Goal: Task Accomplishment & Management: Complete application form

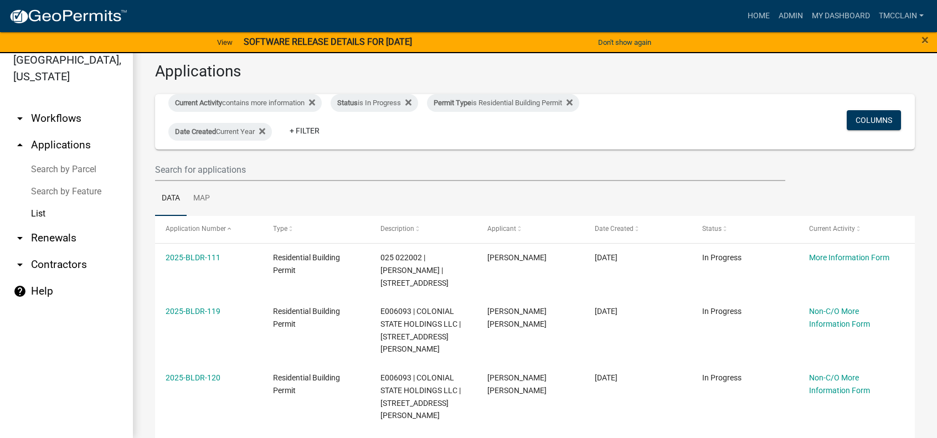
click at [56, 143] on link "arrow_drop_up Applications" at bounding box center [66, 145] width 133 height 27
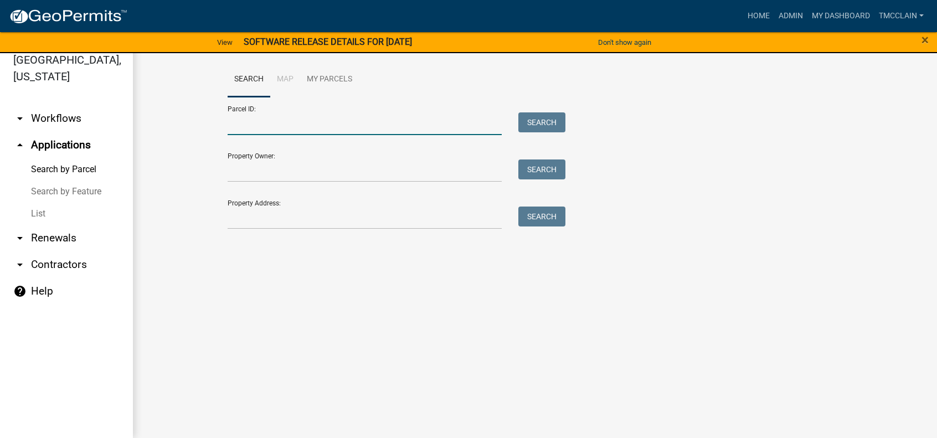
click at [237, 125] on input "Parcel ID:" at bounding box center [365, 123] width 274 height 23
click at [234, 225] on input "Property Address:" at bounding box center [365, 217] width 274 height 23
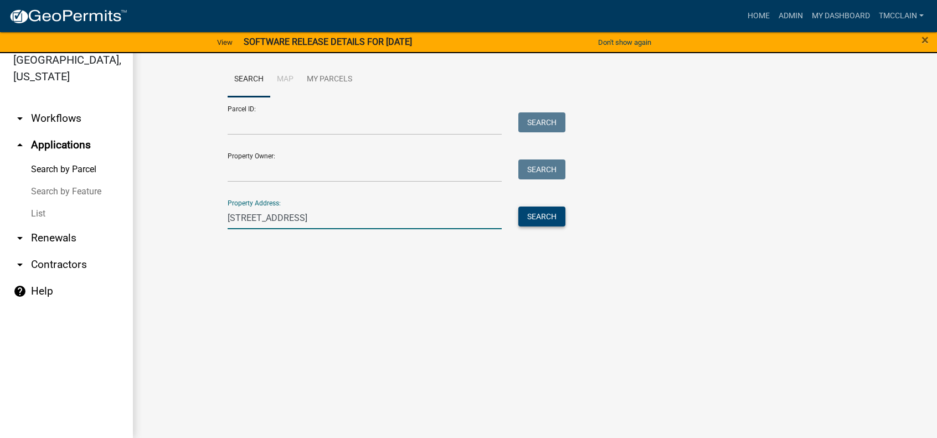
type input "155 hillside dr"
click at [539, 215] on button "Search" at bounding box center [541, 216] width 47 height 20
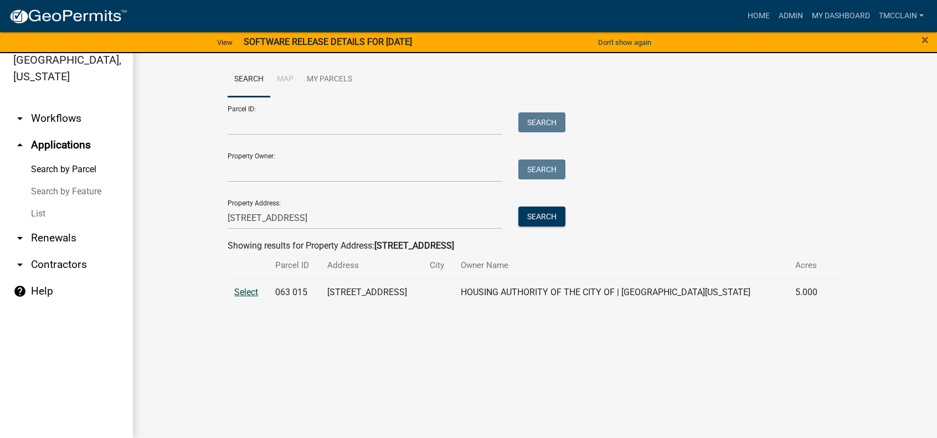
click at [249, 293] on span "Select" at bounding box center [246, 292] width 24 height 11
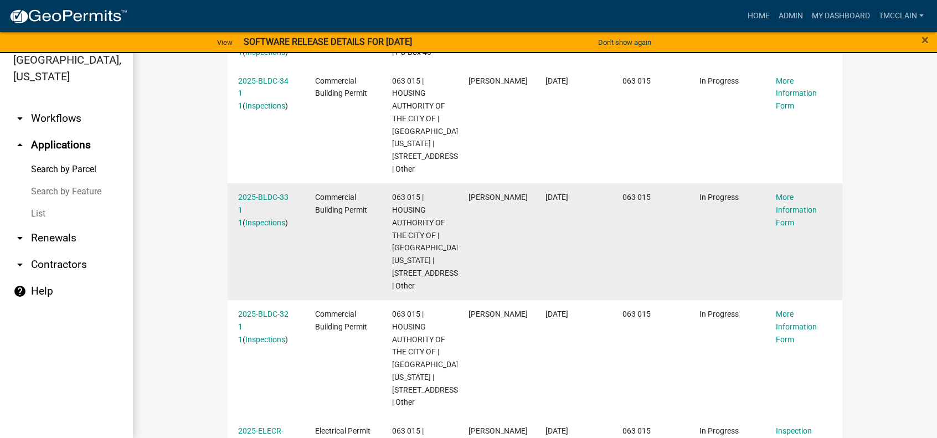
scroll to position [588, 0]
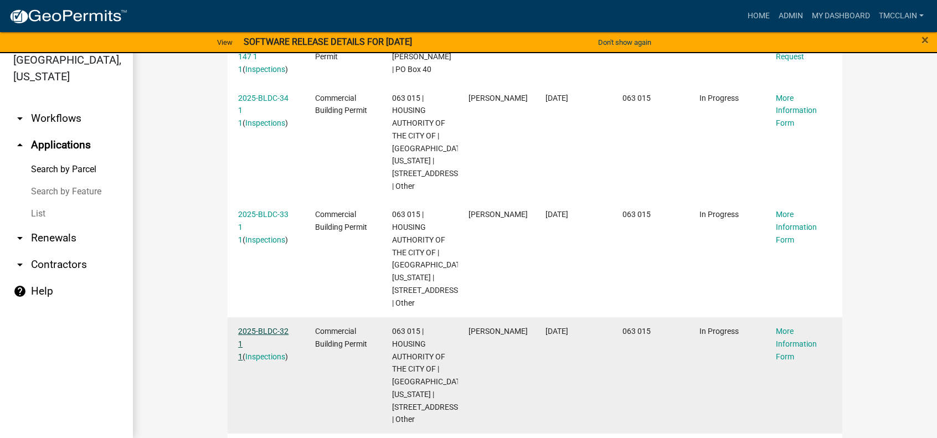
click at [261, 328] on link "2025-BLDC-32 1 1" at bounding box center [263, 344] width 50 height 34
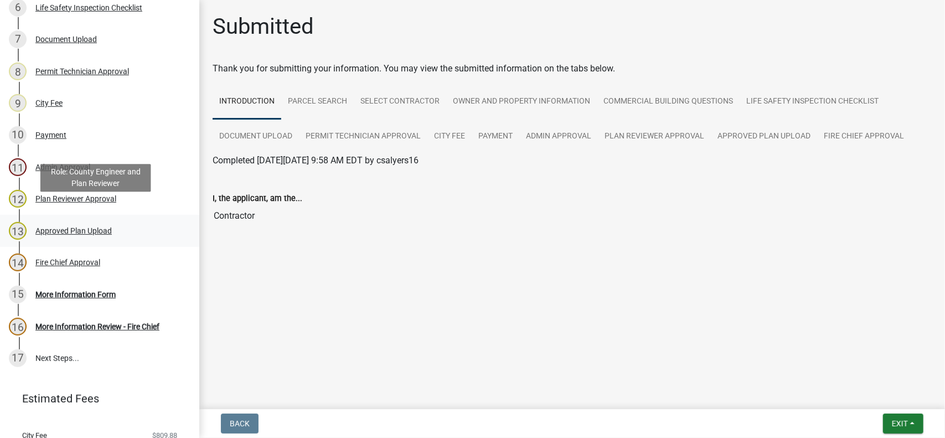
scroll to position [388, 0]
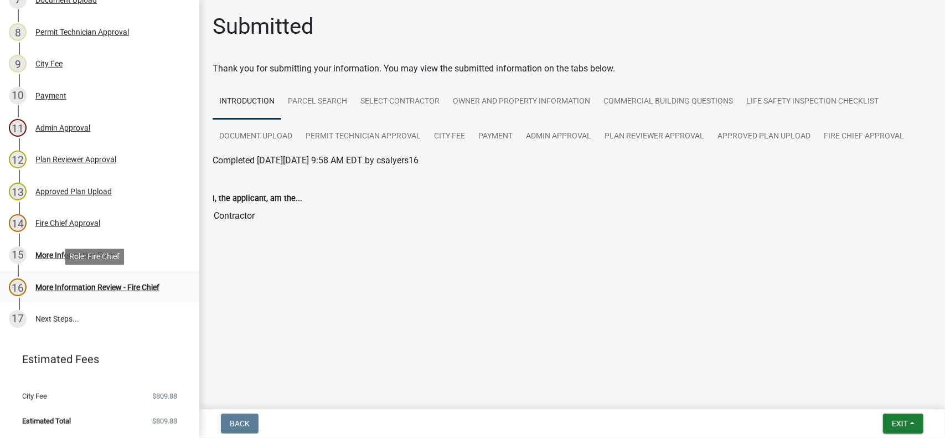
click at [85, 287] on div "More Information Review - Fire Chief" at bounding box center [97, 287] width 124 height 8
click at [70, 291] on div "More Information Review - Fire Chief" at bounding box center [97, 287] width 124 height 8
click at [56, 254] on div "More Information Form" at bounding box center [75, 255] width 80 height 8
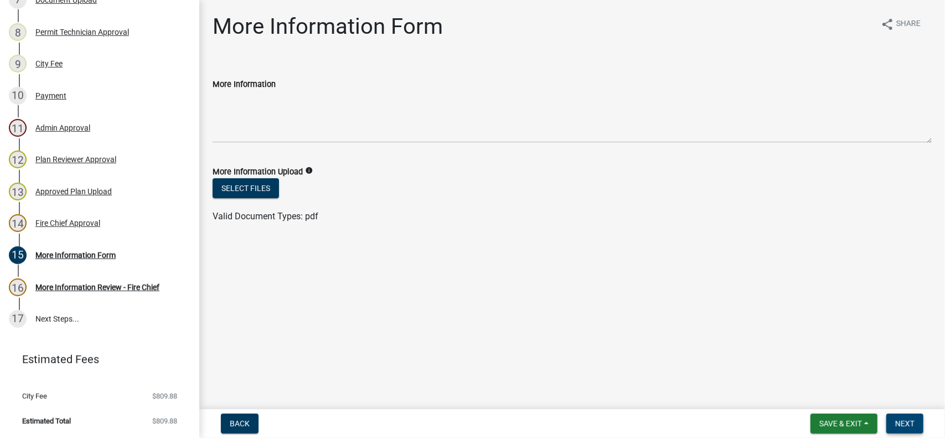
click at [907, 421] on span "Next" at bounding box center [904, 423] width 19 height 9
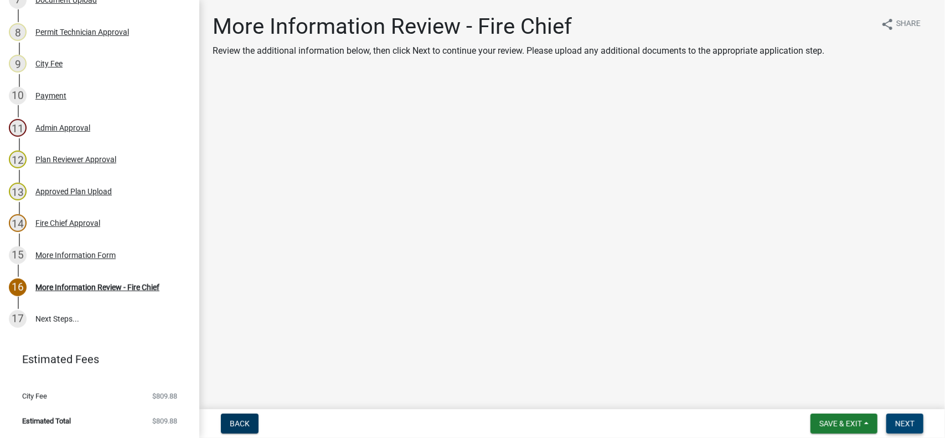
click at [906, 424] on span "Next" at bounding box center [904, 423] width 19 height 9
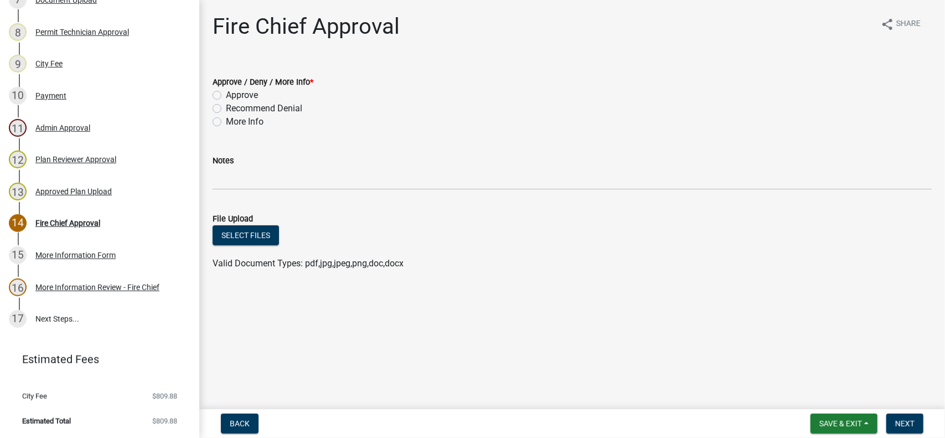
click at [226, 97] on label "Approve" at bounding box center [242, 95] width 32 height 13
click at [226, 96] on input "Approve" at bounding box center [229, 92] width 7 height 7
radio input "true"
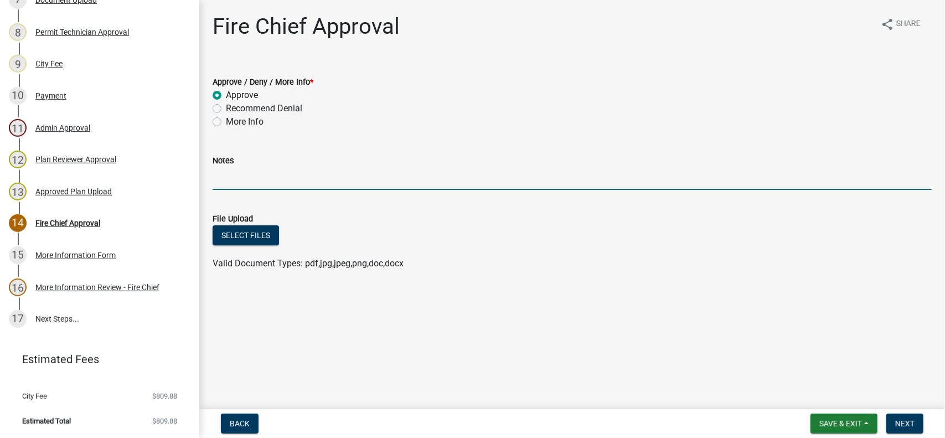
click at [228, 180] on input "Notes" at bounding box center [572, 178] width 719 height 23
type input "Approved as shown. T. McClain 09/09/2025"
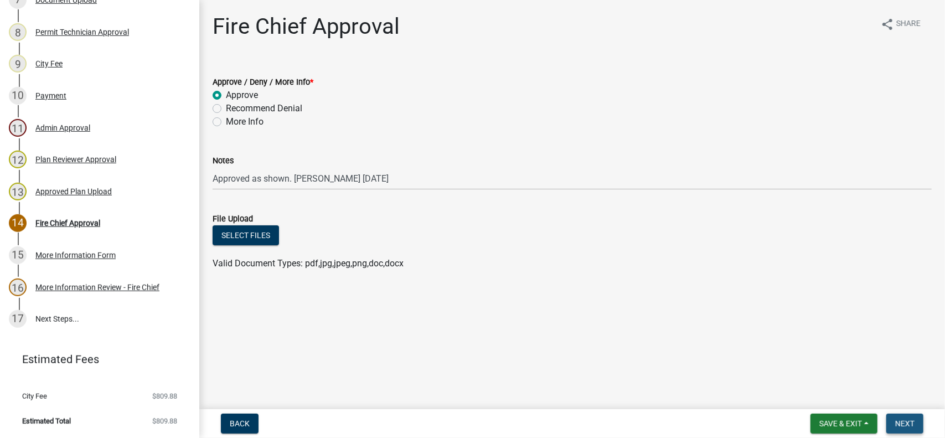
click at [905, 422] on span "Next" at bounding box center [904, 423] width 19 height 9
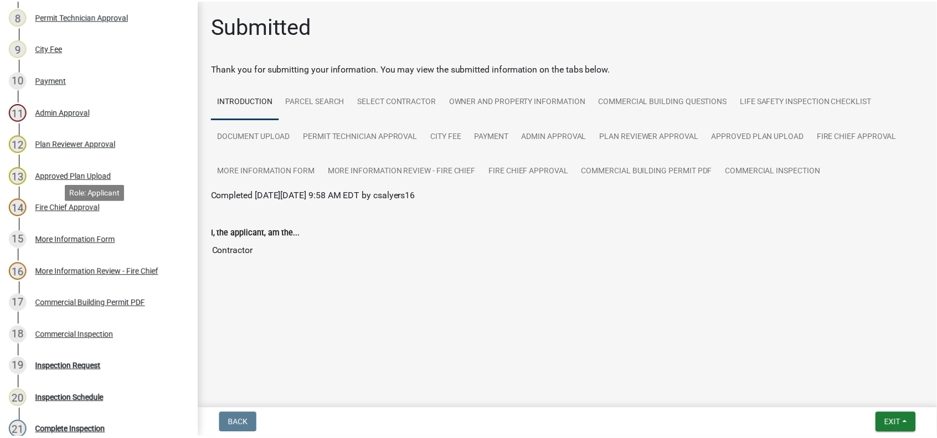
scroll to position [547, 0]
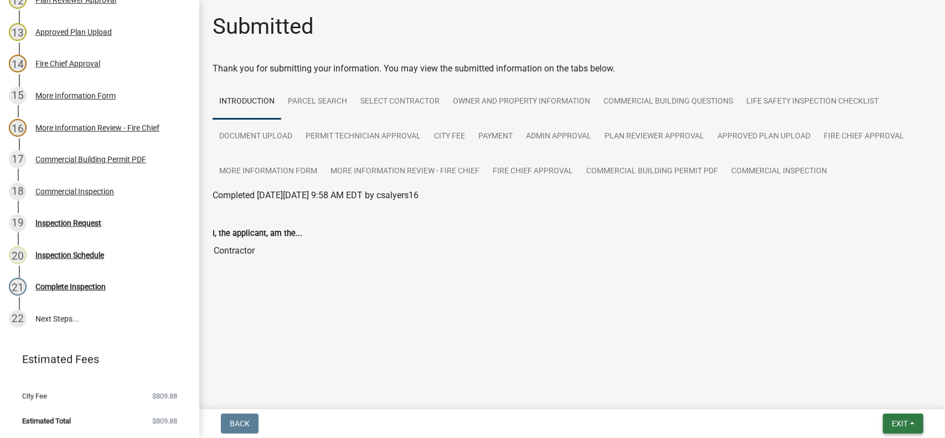
click at [913, 423] on button "Exit" at bounding box center [903, 424] width 40 height 20
click at [864, 394] on button "Save & Exit" at bounding box center [879, 394] width 89 height 27
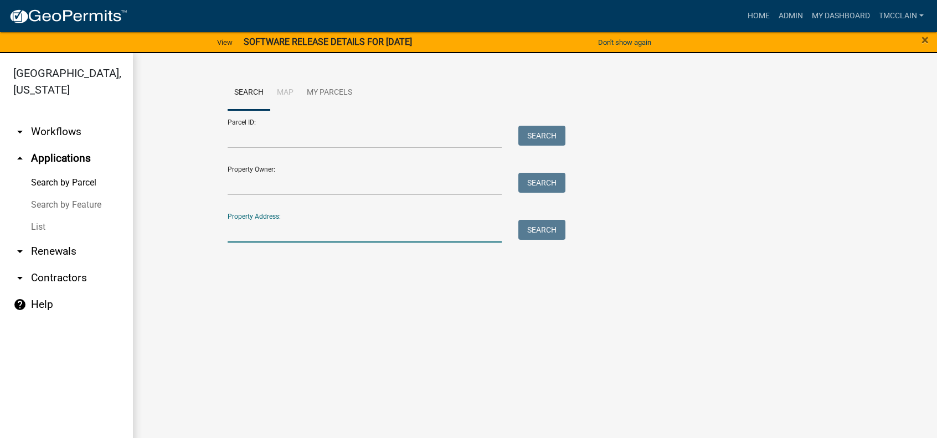
click at [250, 234] on input "Property Address:" at bounding box center [365, 231] width 274 height 23
type input "155 hillside dr"
click at [535, 230] on button "Search" at bounding box center [541, 230] width 47 height 20
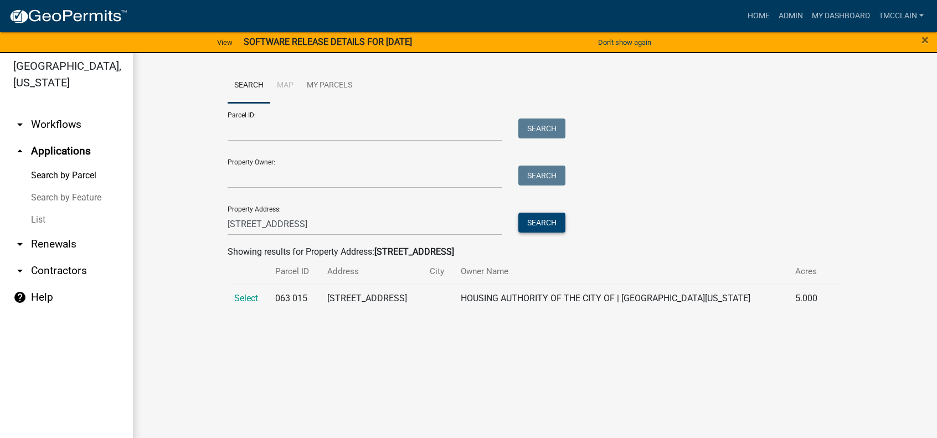
scroll to position [13, 0]
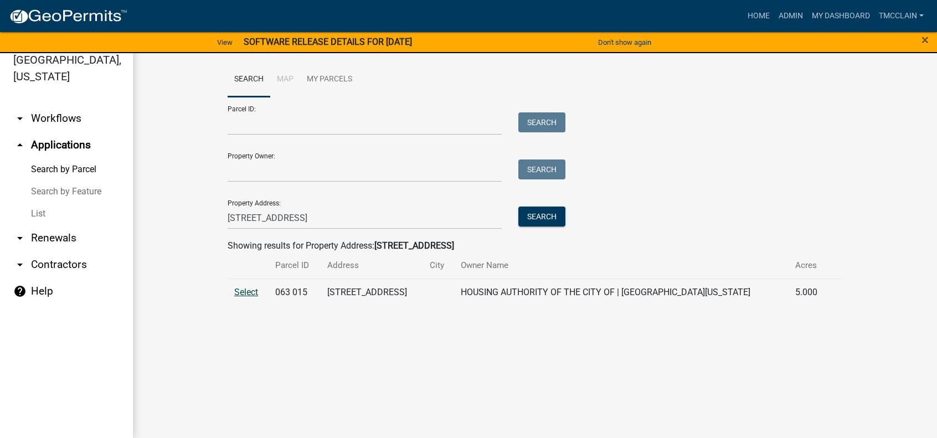
click at [246, 292] on span "Select" at bounding box center [246, 292] width 24 height 11
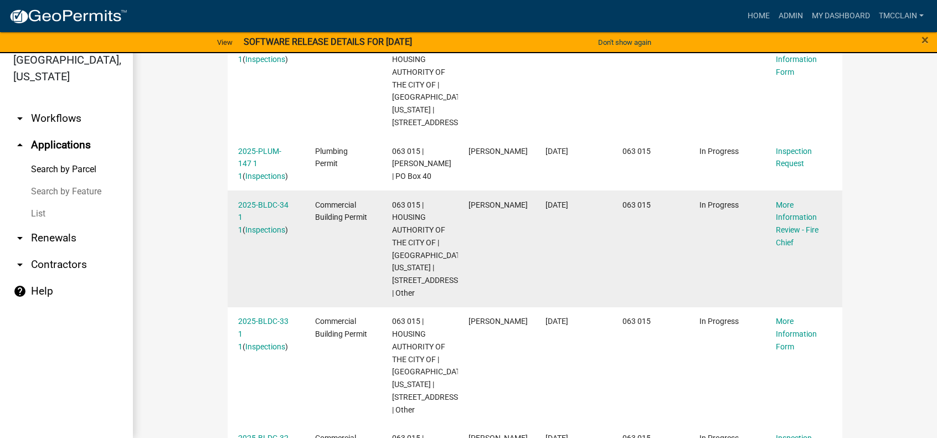
scroll to position [498, 0]
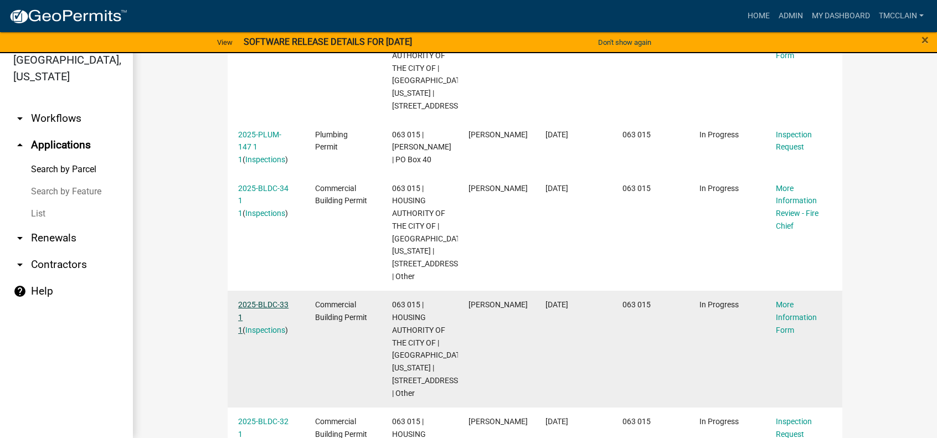
click at [261, 305] on link "2025-BLDC-33 1 1" at bounding box center [263, 317] width 50 height 34
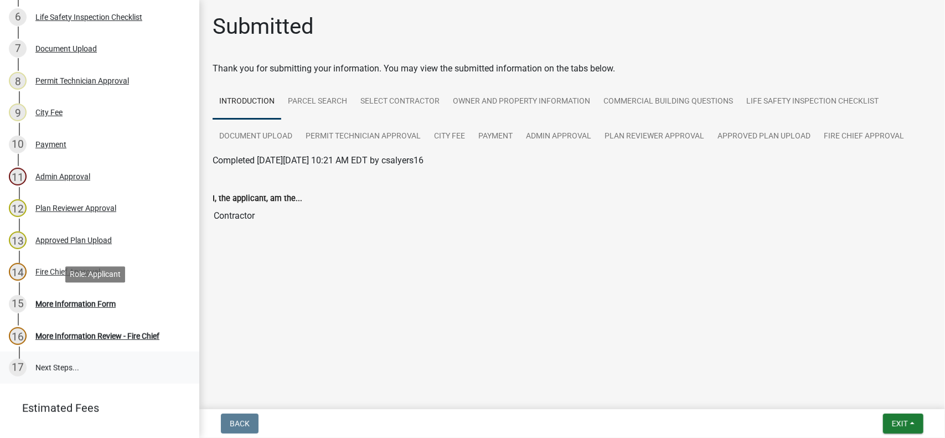
scroll to position [388, 0]
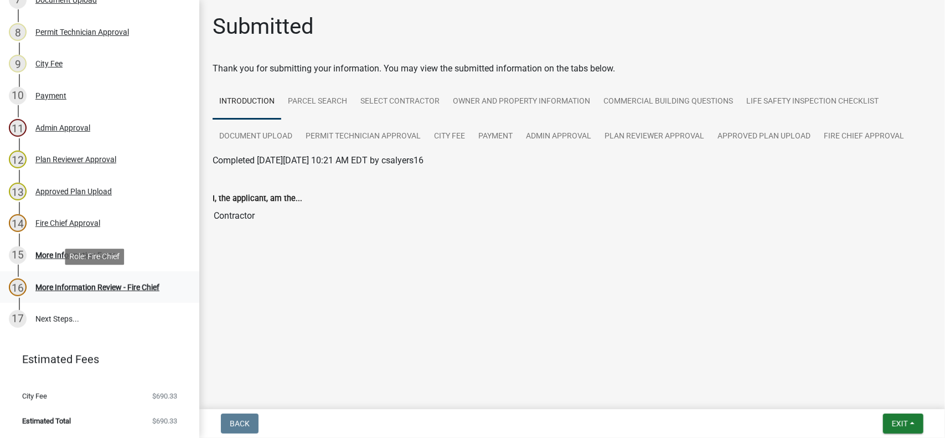
click at [81, 284] on div "More Information Review - Fire Chief" at bounding box center [97, 287] width 124 height 8
click at [50, 257] on div "More Information Form" at bounding box center [75, 255] width 80 height 8
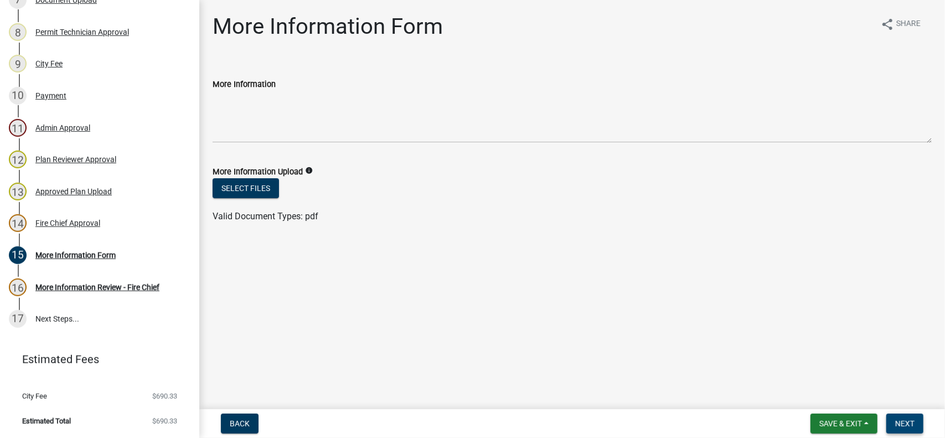
click at [902, 420] on span "Next" at bounding box center [904, 423] width 19 height 9
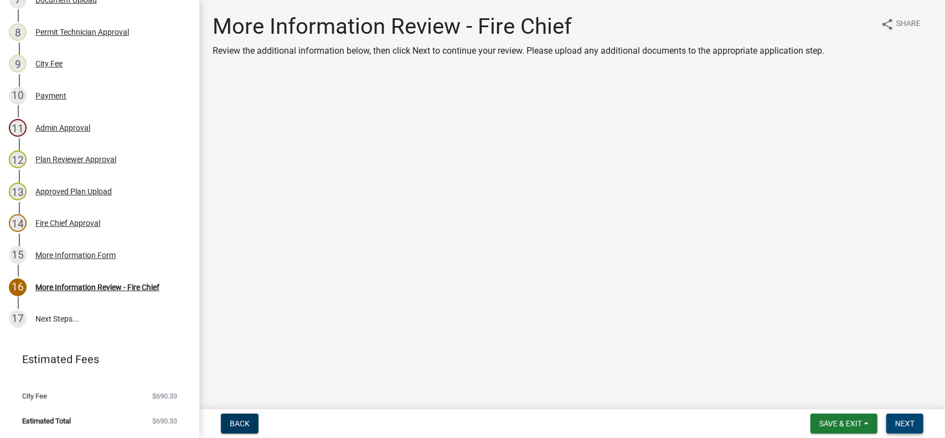
click at [899, 421] on span "Next" at bounding box center [904, 423] width 19 height 9
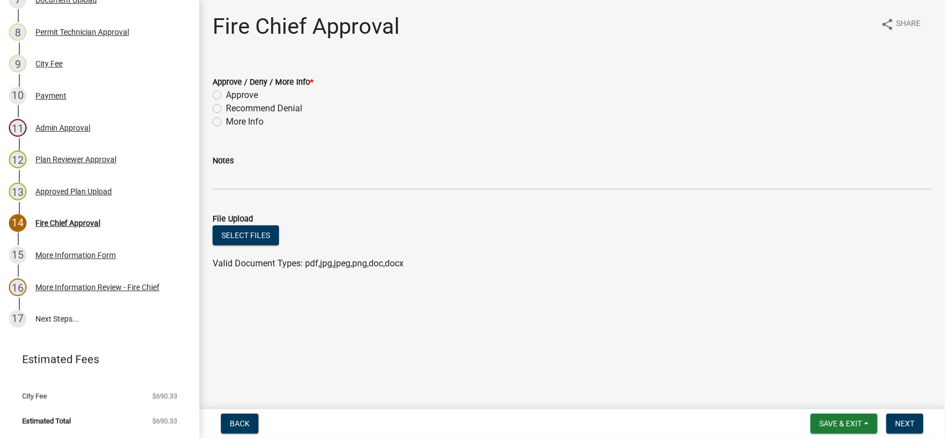
click at [226, 94] on label "Approve" at bounding box center [242, 95] width 32 height 13
click at [226, 94] on input "Approve" at bounding box center [229, 92] width 7 height 7
radio input "true"
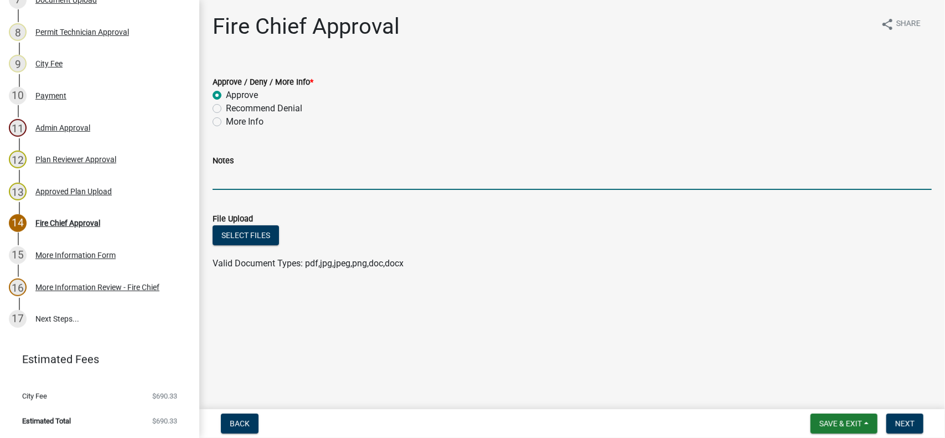
click at [223, 179] on input "Notes" at bounding box center [572, 178] width 719 height 23
type input "Approved as shown. T. McClain 09/09/2025"
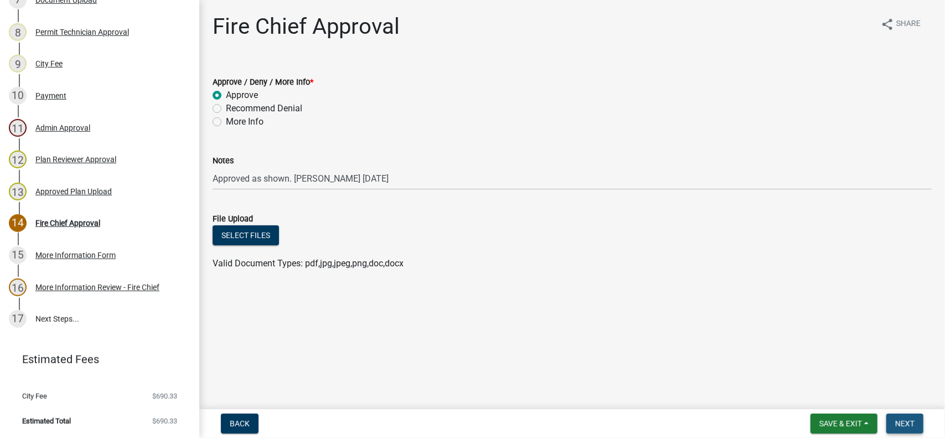
click at [912, 421] on span "Next" at bounding box center [904, 423] width 19 height 9
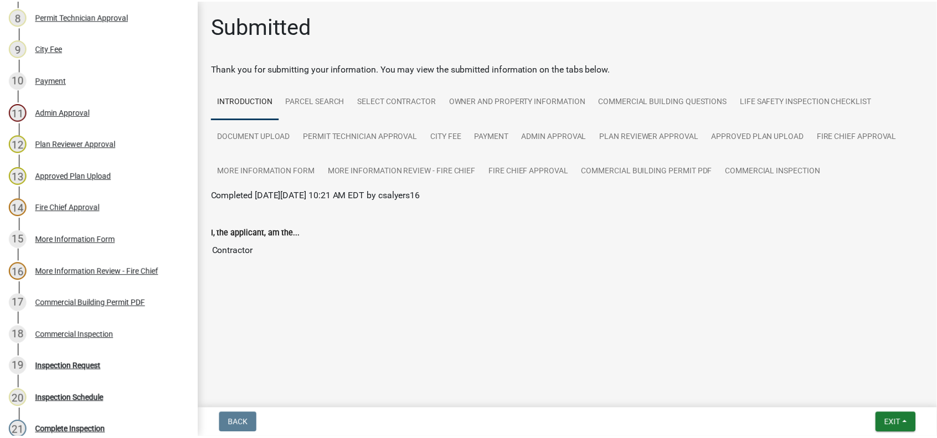
scroll to position [547, 0]
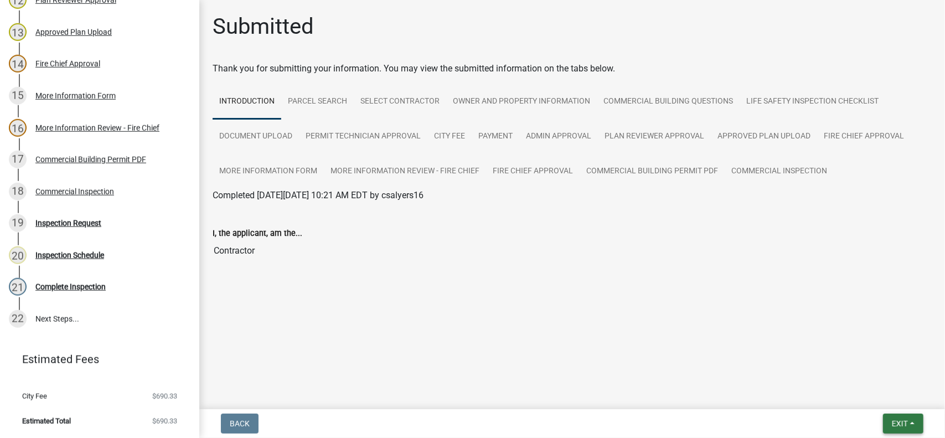
click at [912, 422] on button "Exit" at bounding box center [903, 424] width 40 height 20
click at [875, 391] on button "Save & Exit" at bounding box center [879, 394] width 89 height 27
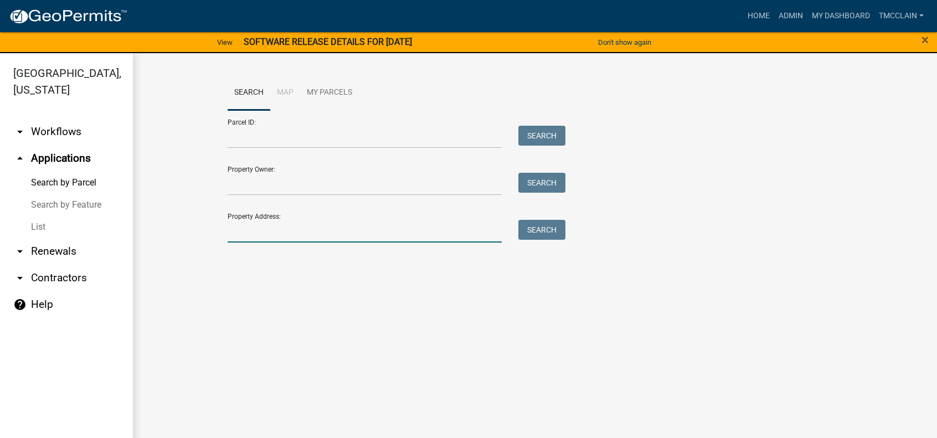
click at [269, 235] on input "Property Address:" at bounding box center [365, 231] width 274 height 23
type input "155 hillside dr"
click at [537, 229] on button "Search" at bounding box center [541, 230] width 47 height 20
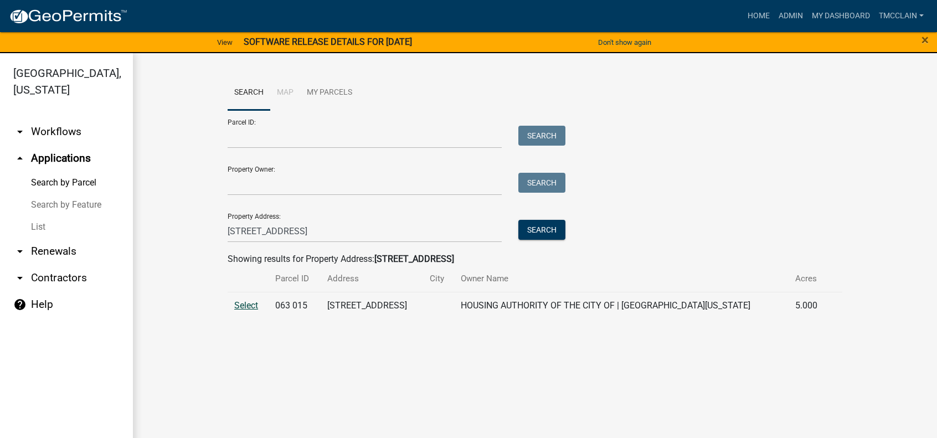
click at [245, 302] on span "Select" at bounding box center [246, 305] width 24 height 11
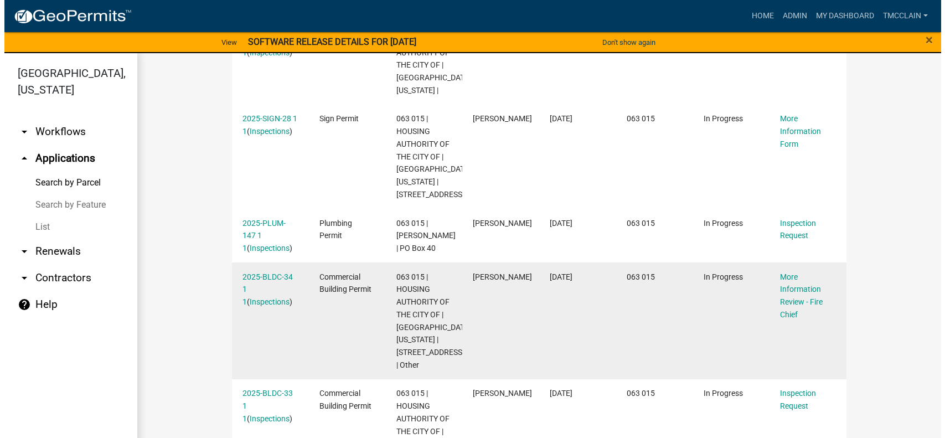
scroll to position [478, 0]
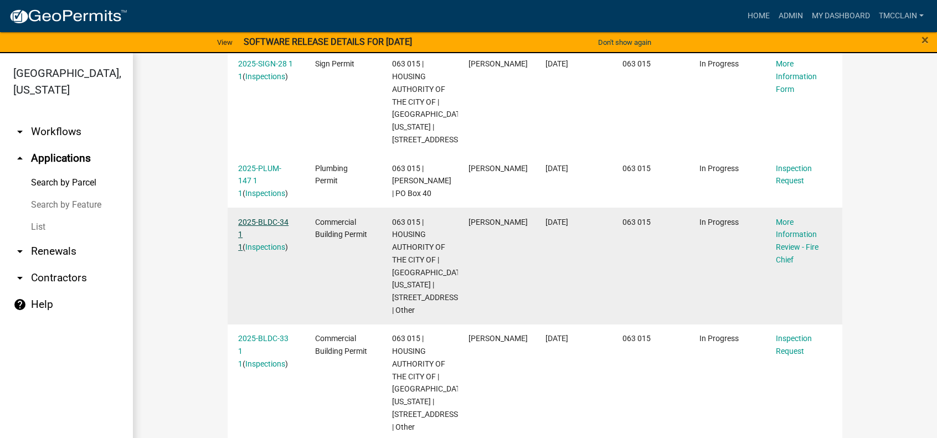
click at [255, 221] on link "2025-BLDC-34 1 1" at bounding box center [263, 235] width 50 height 34
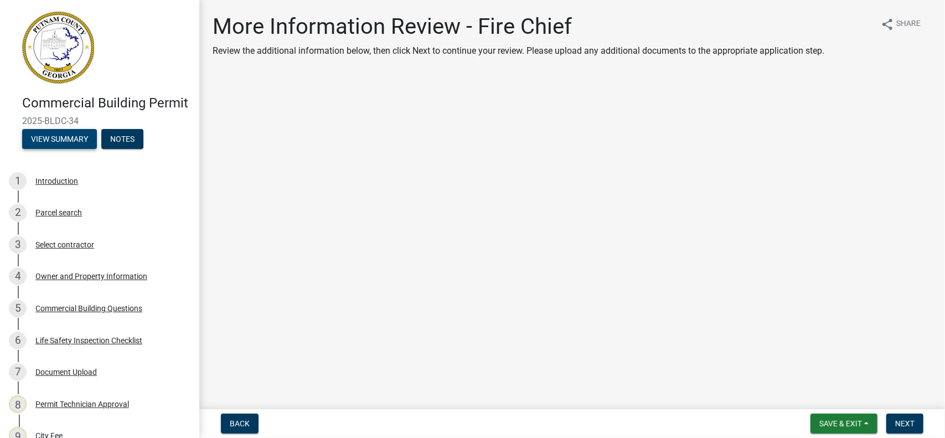
click at [54, 149] on button "View Summary" at bounding box center [59, 139] width 75 height 20
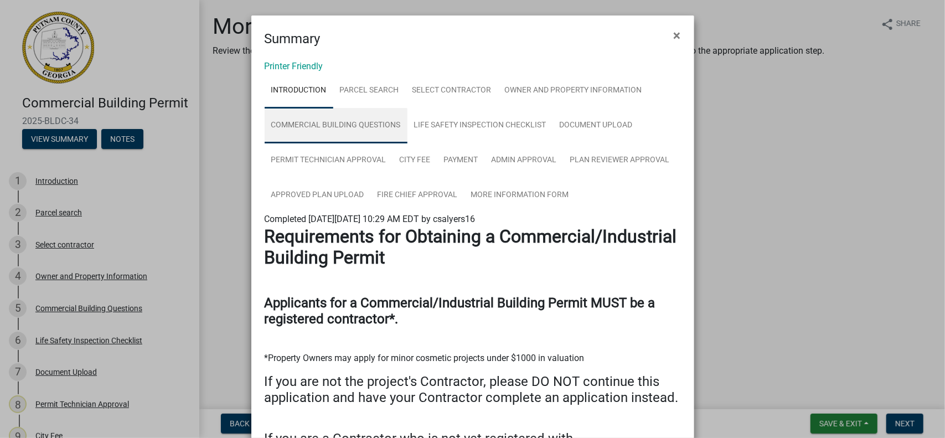
click at [326, 123] on link "Commercial Building Questions" at bounding box center [336, 125] width 143 height 35
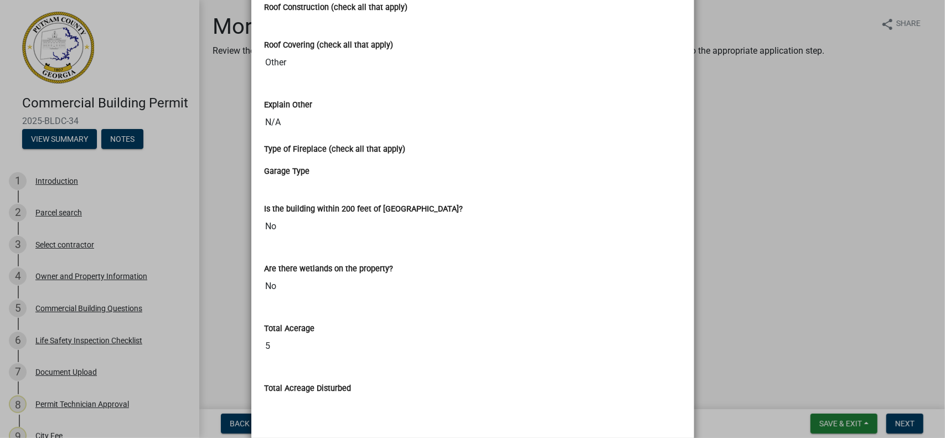
scroll to position [2159, 0]
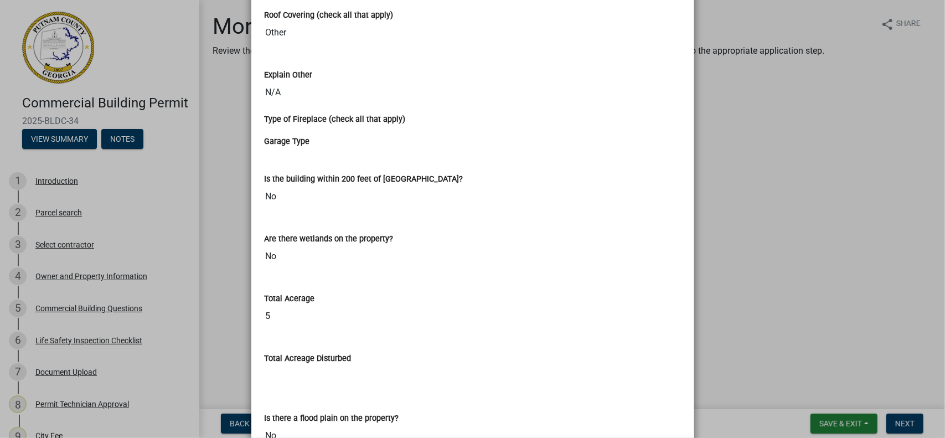
click at [784, 214] on ngb-modal-window "Summary × Printer Friendly Introduction Parcel search Select contractor Owner a…" at bounding box center [472, 219] width 945 height 438
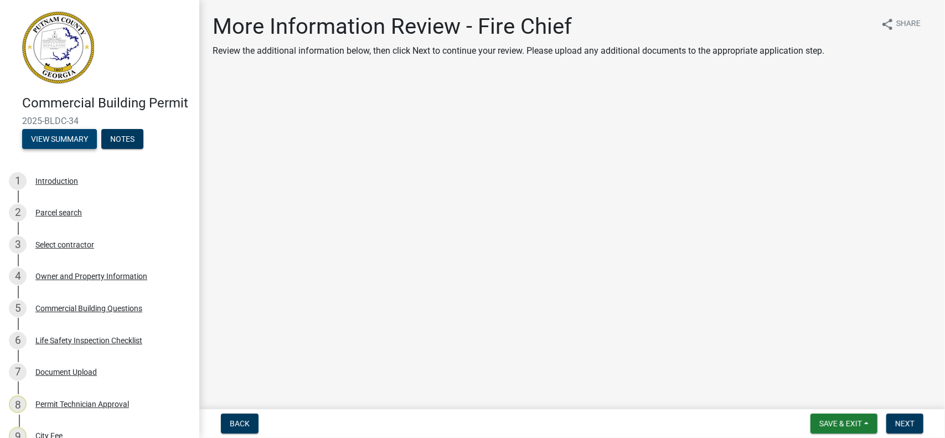
click at [59, 149] on button "View Summary" at bounding box center [59, 139] width 75 height 20
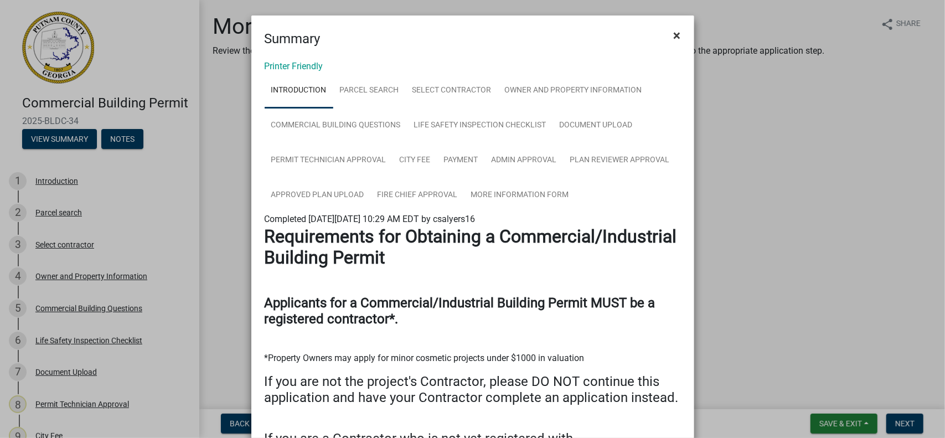
click at [674, 33] on span "×" at bounding box center [677, 36] width 7 height 16
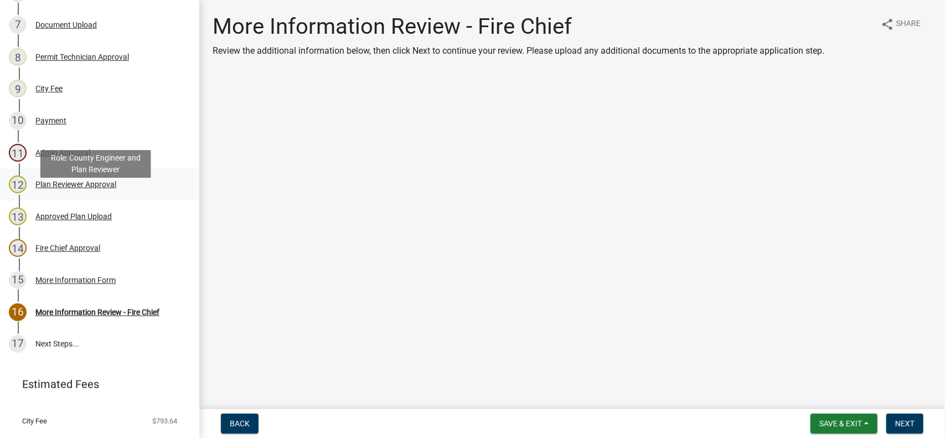
scroll to position [388, 0]
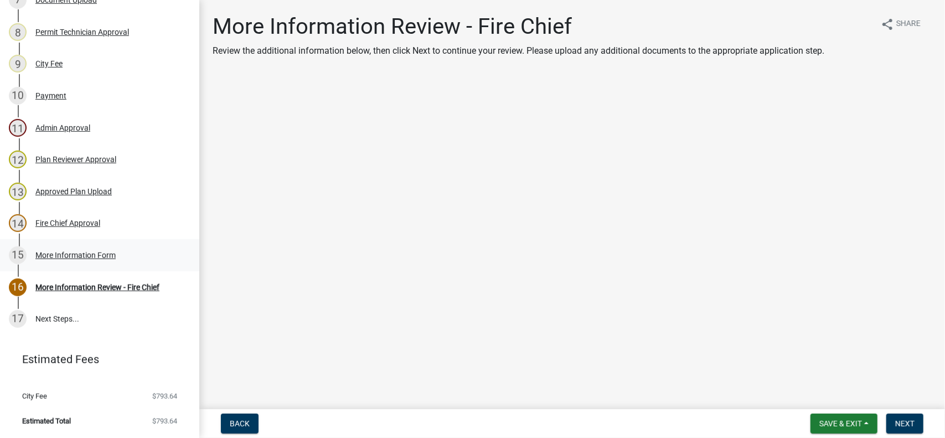
click at [56, 258] on div "More Information Form" at bounding box center [75, 255] width 80 height 8
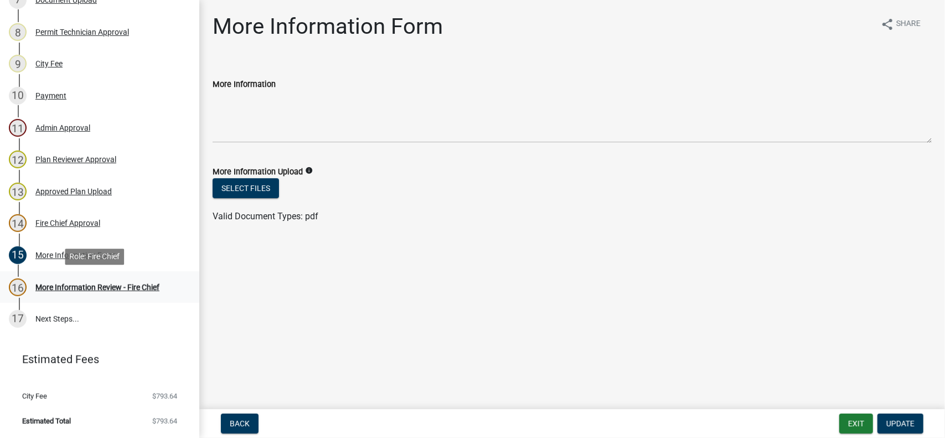
click at [73, 285] on div "More Information Review - Fire Chief" at bounding box center [97, 287] width 124 height 8
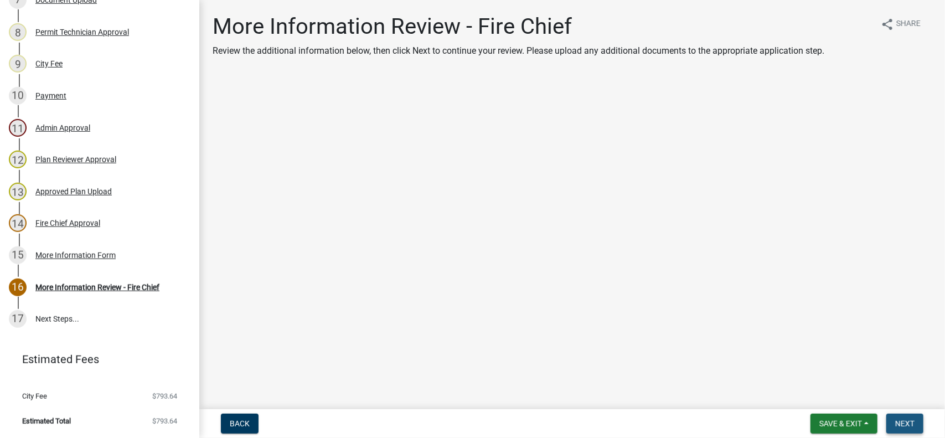
click at [906, 423] on span "Next" at bounding box center [904, 423] width 19 height 9
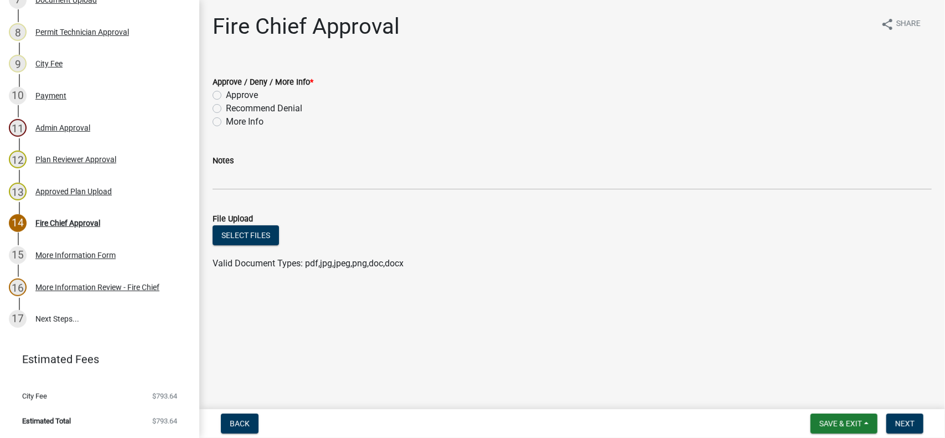
click at [226, 95] on label "Approve" at bounding box center [242, 95] width 32 height 13
click at [226, 95] on input "Approve" at bounding box center [229, 92] width 7 height 7
radio input "true"
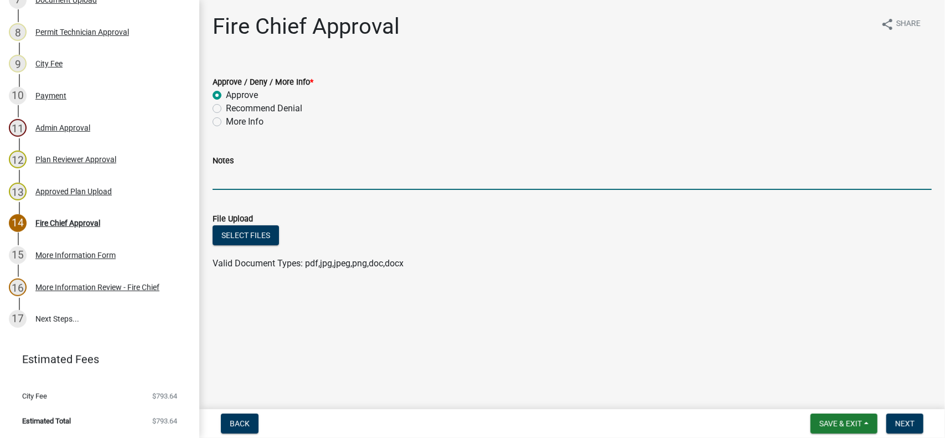
click at [224, 184] on input "Notes" at bounding box center [572, 178] width 719 height 23
type input "Approved as shown. T. McClain 09/09/2025"
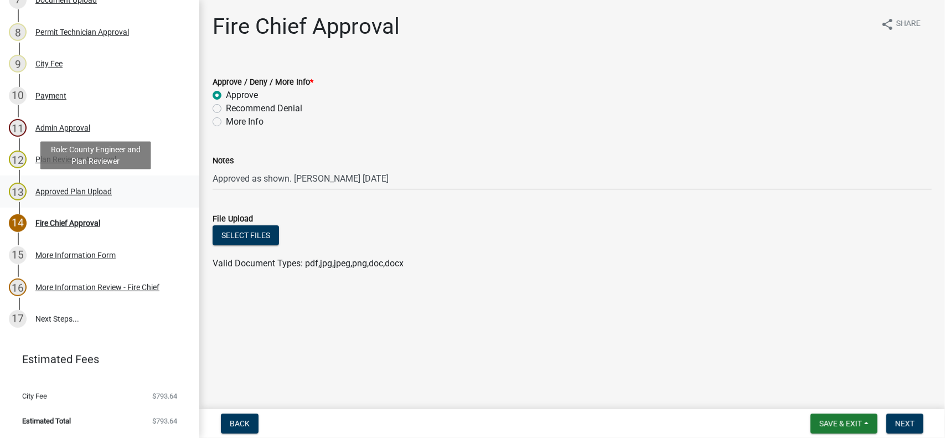
click at [76, 191] on div "Approved Plan Upload" at bounding box center [73, 192] width 76 height 8
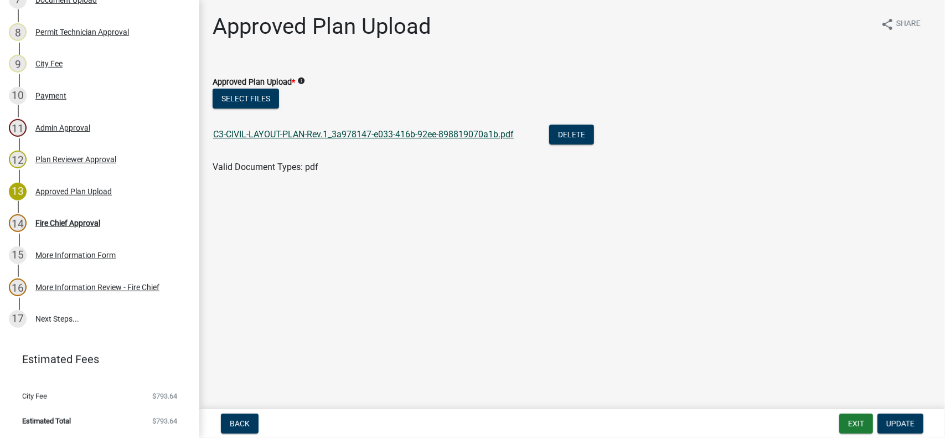
click at [330, 135] on link "C3-CIVIL-LAYOUT-PLAN-Rev.1_3a978147-e033-416b-92ee-898819070a1b.pdf" at bounding box center [363, 134] width 301 height 11
drag, startPoint x: 57, startPoint y: 224, endPoint x: 93, endPoint y: 220, distance: 36.2
click at [58, 224] on div "Fire Chief Approval" at bounding box center [67, 223] width 65 height 8
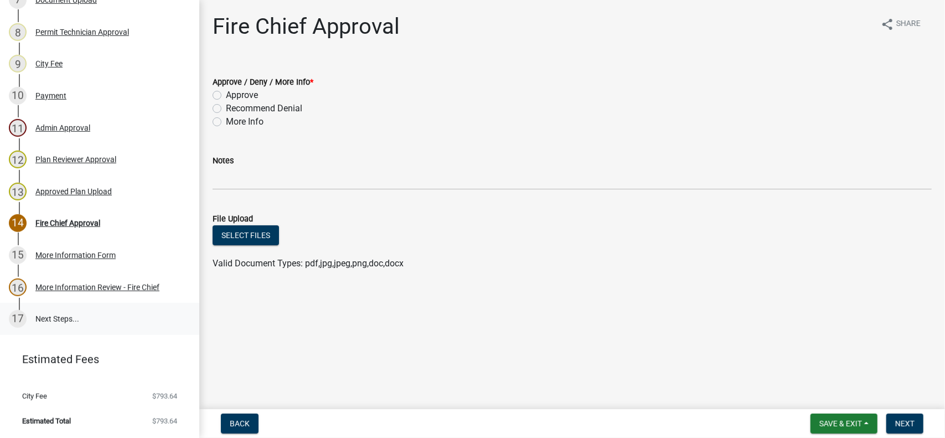
click at [37, 318] on link "17 Next Steps..." at bounding box center [99, 319] width 199 height 32
click at [86, 291] on div "More Information Review - Fire Chief" at bounding box center [97, 287] width 124 height 8
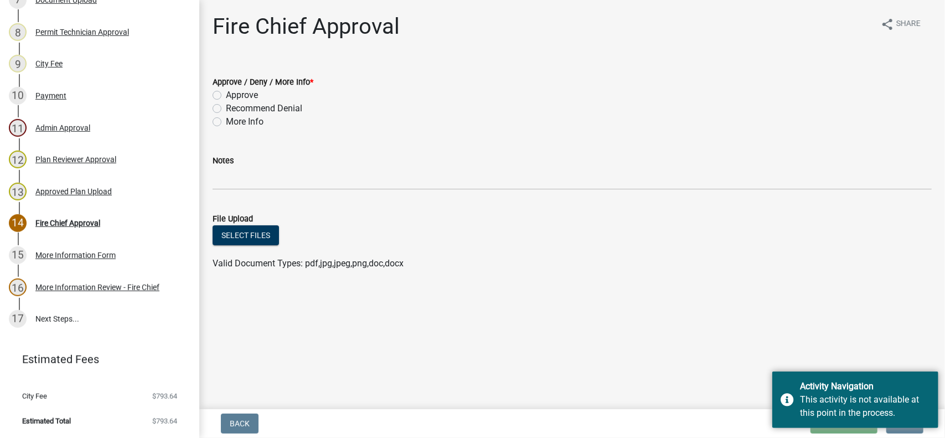
click at [226, 95] on label "Approve" at bounding box center [242, 95] width 32 height 13
click at [226, 95] on input "Approve" at bounding box center [229, 92] width 7 height 7
radio input "true"
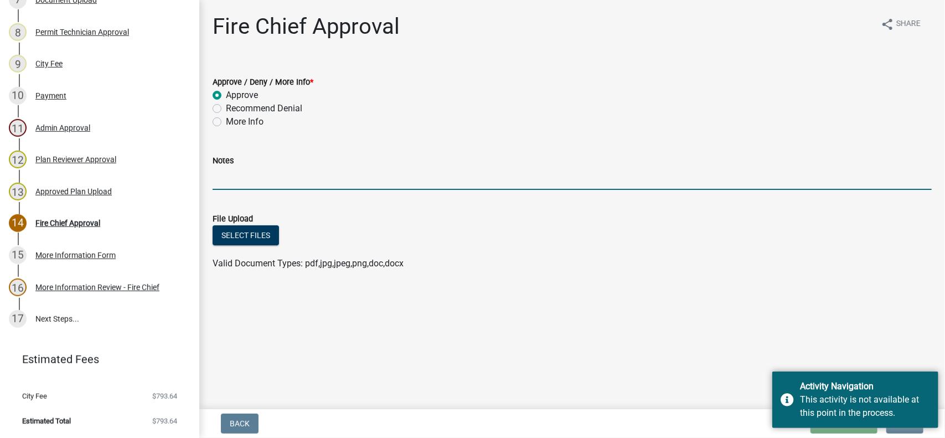
click at [229, 183] on input "Notes" at bounding box center [572, 178] width 719 height 23
type input "Approved as shown. T. McClain 09/09/2025"
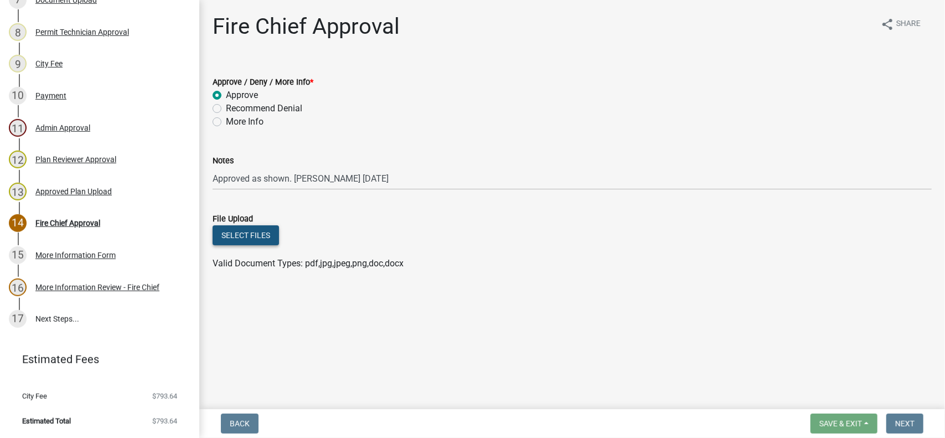
click at [260, 240] on button "Select files" at bounding box center [246, 235] width 66 height 20
click at [226, 92] on label "Approve" at bounding box center [242, 95] width 32 height 13
click at [226, 92] on input "Approve" at bounding box center [229, 92] width 7 height 7
click at [226, 92] on label "Approve" at bounding box center [242, 95] width 32 height 13
click at [226, 92] on input "Approve" at bounding box center [229, 92] width 7 height 7
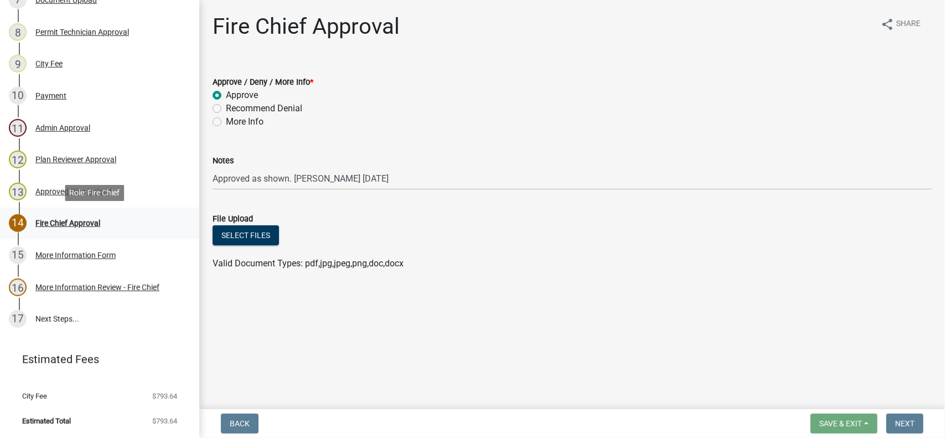
click at [63, 224] on div "Fire Chief Approval" at bounding box center [67, 223] width 65 height 8
click at [55, 221] on div "Fire Chief Approval" at bounding box center [67, 223] width 65 height 8
click at [62, 254] on div "More Information Form" at bounding box center [75, 255] width 80 height 8
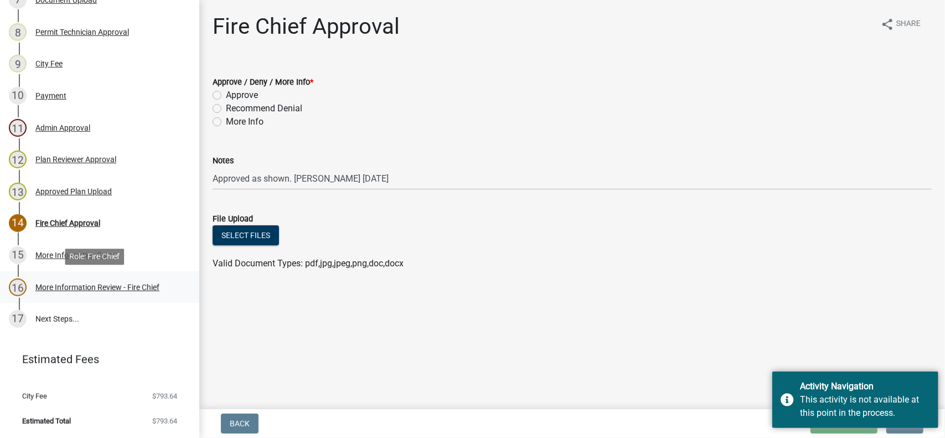
click at [73, 290] on div "More Information Review - Fire Chief" at bounding box center [97, 287] width 124 height 8
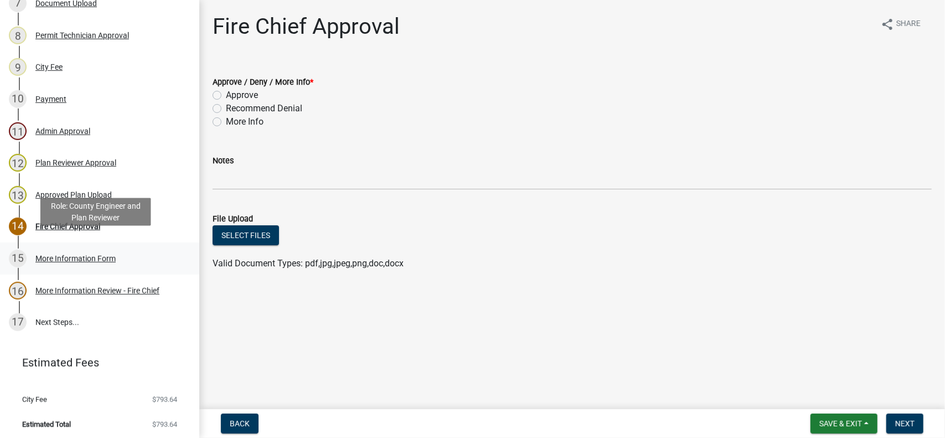
scroll to position [388, 0]
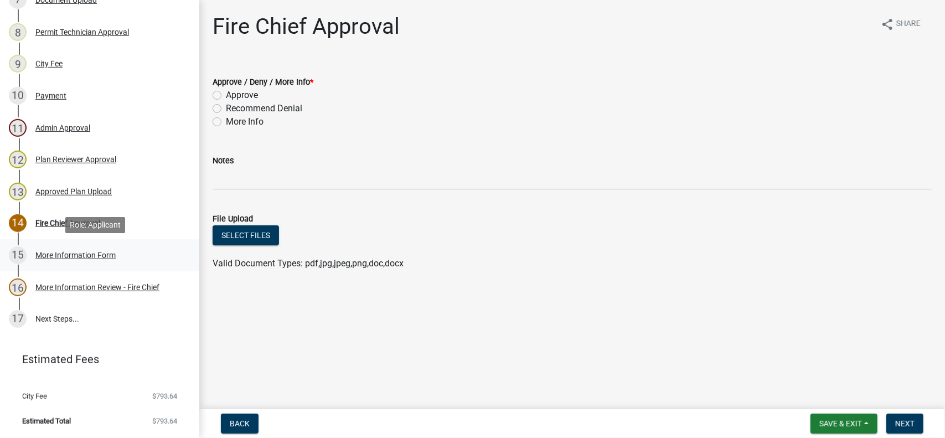
click at [75, 253] on div "More Information Form" at bounding box center [75, 255] width 80 height 8
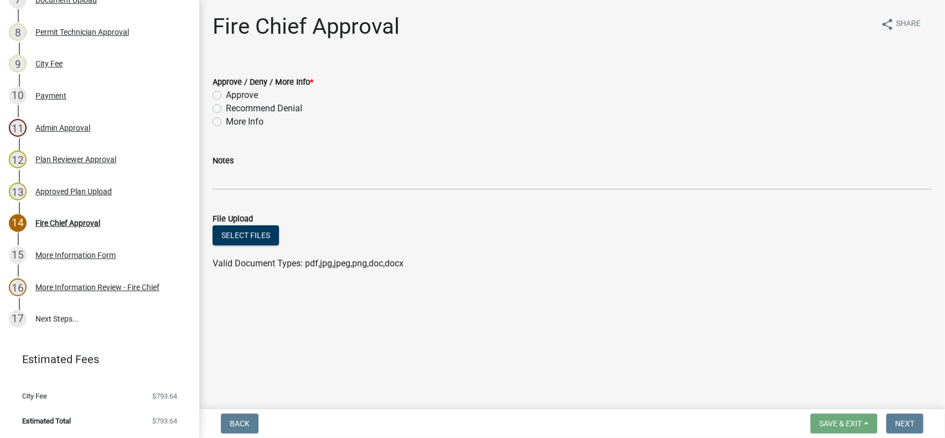
click at [226, 95] on label "Approve" at bounding box center [242, 95] width 32 height 13
click at [226, 95] on input "Approve" at bounding box center [229, 92] width 7 height 7
radio input "true"
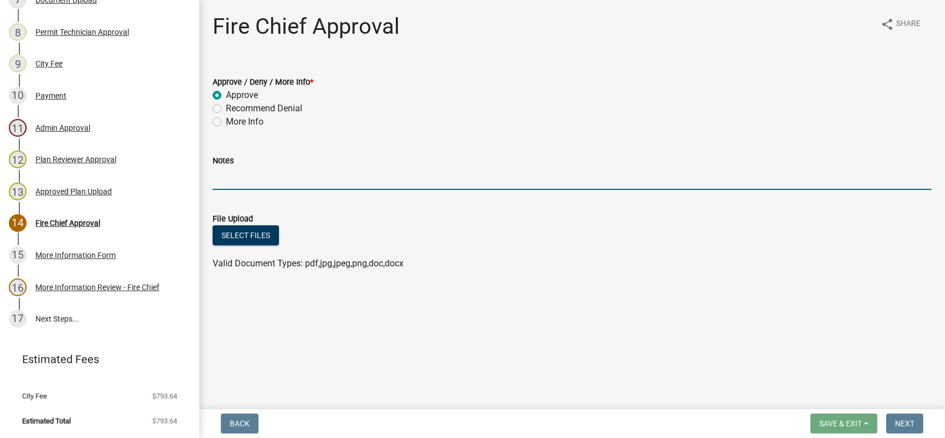
click at [220, 183] on input "Notes" at bounding box center [572, 178] width 719 height 23
type input "Approved as shown. T. McClain 09/09/2025"
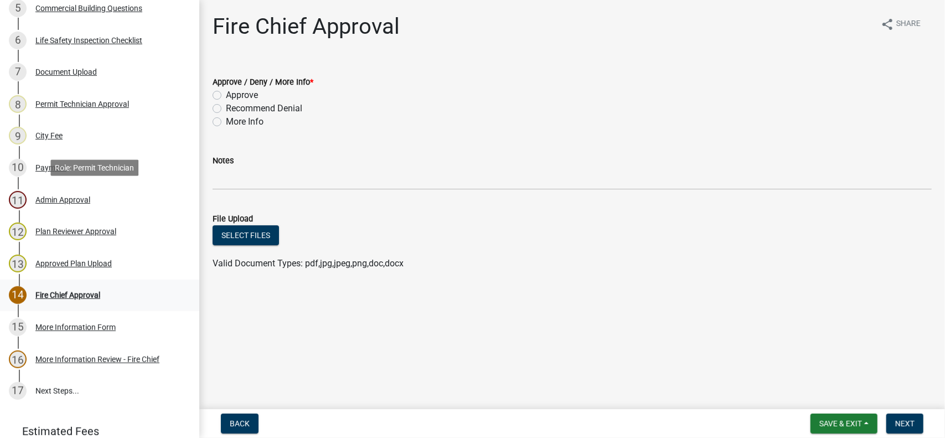
scroll to position [388, 0]
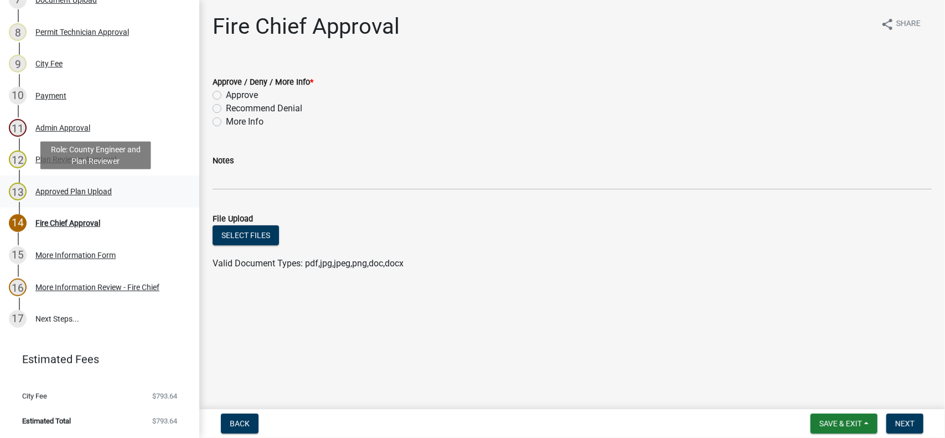
click at [44, 192] on div "Approved Plan Upload" at bounding box center [73, 192] width 76 height 8
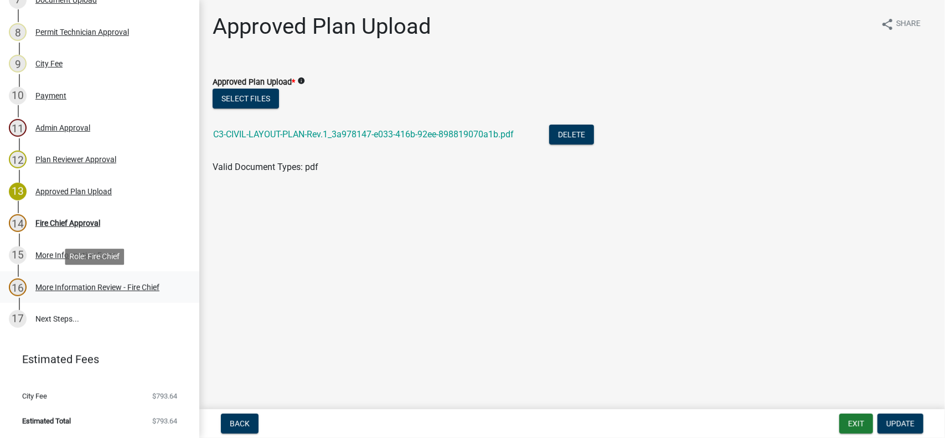
click at [53, 287] on div "More Information Review - Fire Chief" at bounding box center [97, 287] width 124 height 8
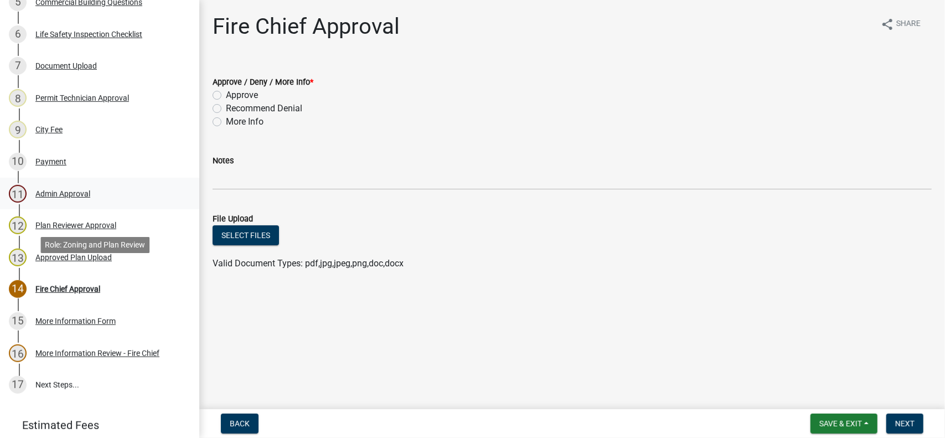
scroll to position [388, 0]
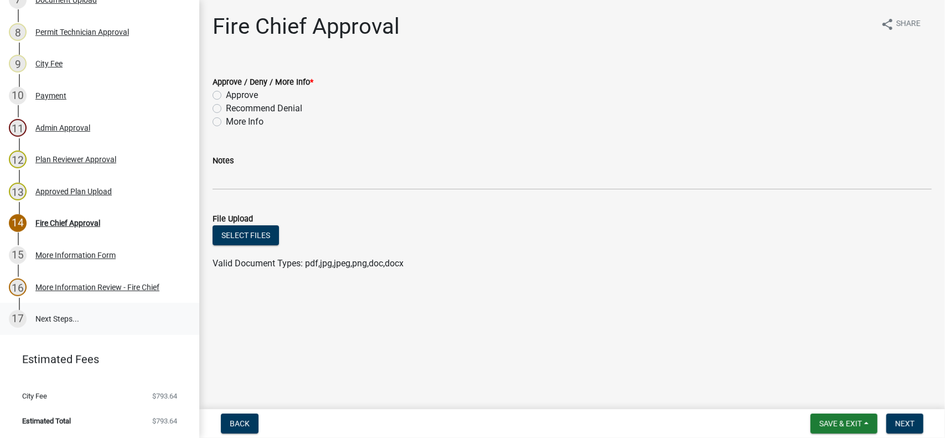
click at [63, 317] on link "17 Next Steps..." at bounding box center [99, 319] width 199 height 32
click at [22, 321] on div "17" at bounding box center [18, 319] width 18 height 18
click at [48, 321] on link "17 Next Steps..." at bounding box center [99, 319] width 199 height 32
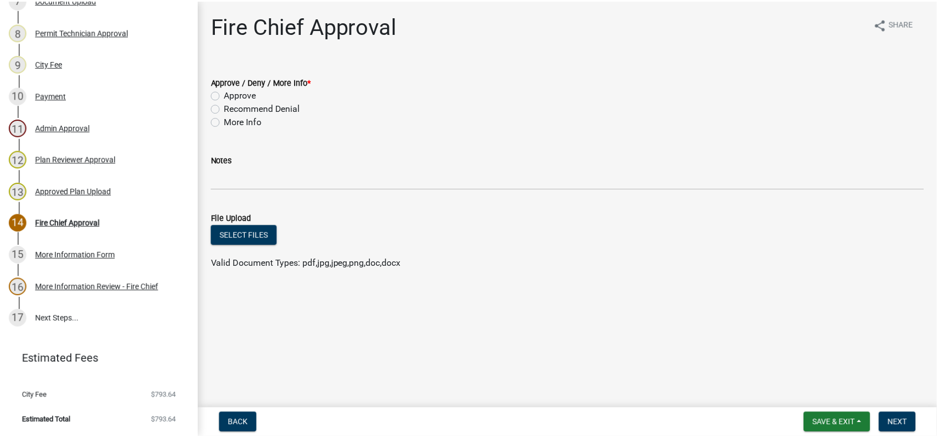
scroll to position [332, 0]
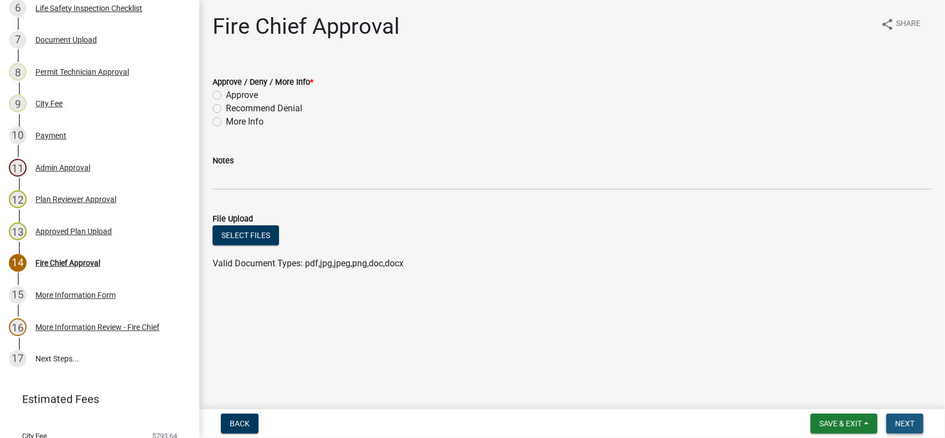
click at [900, 422] on span "Next" at bounding box center [904, 423] width 19 height 9
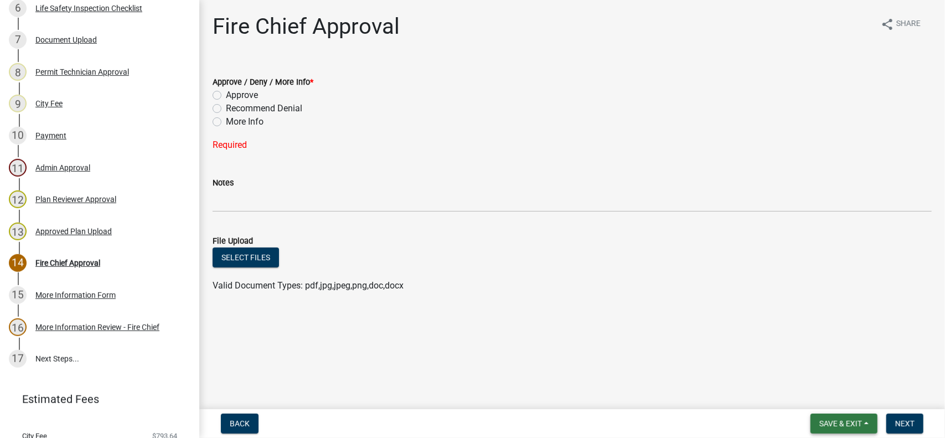
click at [854, 422] on span "Save & Exit" at bounding box center [840, 423] width 43 height 9
click at [827, 392] on button "Save & Exit" at bounding box center [833, 394] width 89 height 27
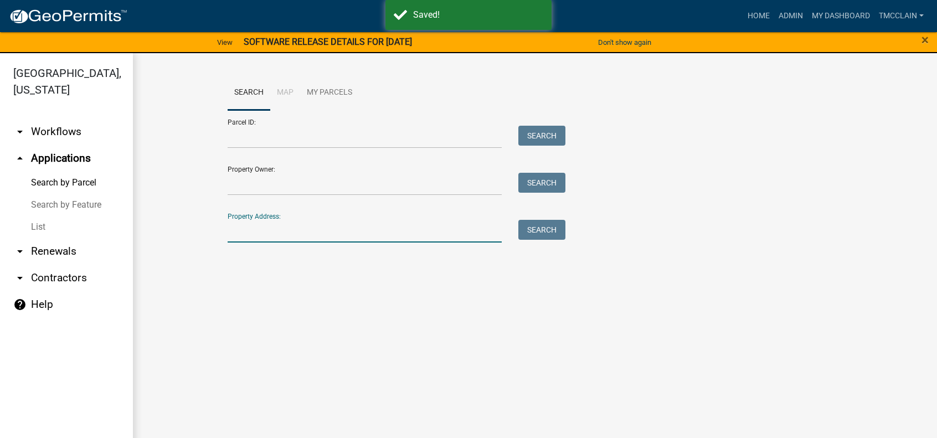
click at [230, 231] on input "Property Address:" at bounding box center [365, 231] width 274 height 23
type input "155 hillside dr"
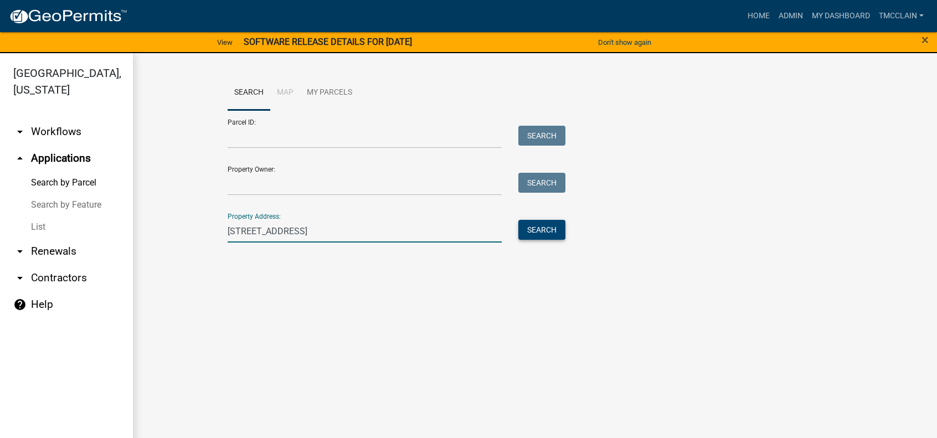
click at [549, 227] on button "Search" at bounding box center [541, 230] width 47 height 20
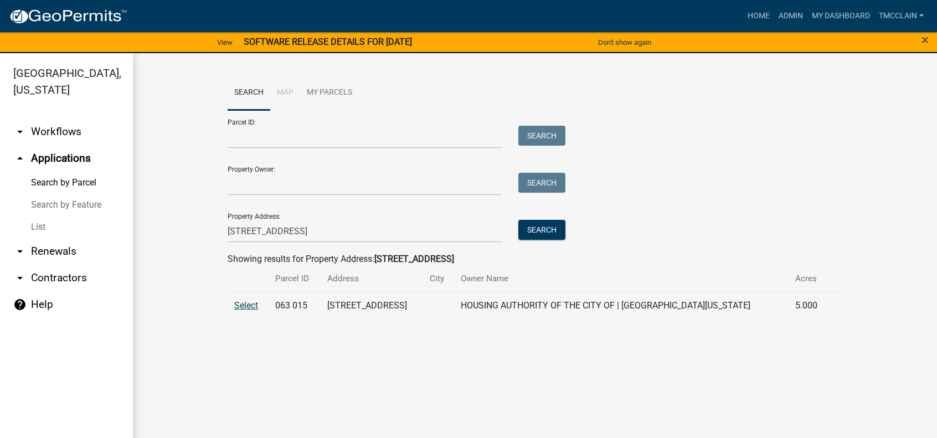
click at [242, 306] on span "Select" at bounding box center [246, 305] width 24 height 11
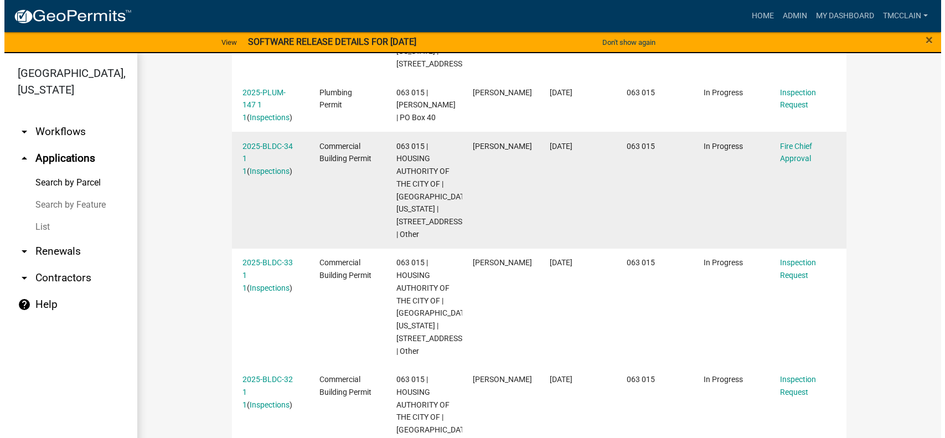
scroll to position [609, 0]
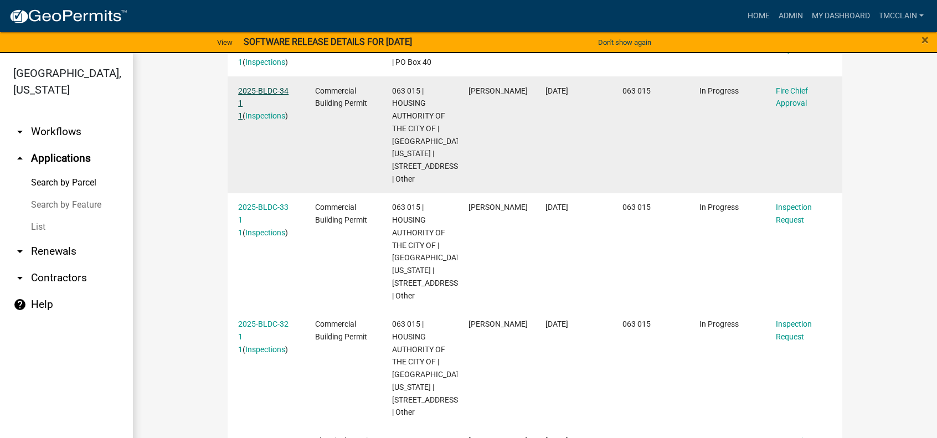
click at [261, 90] on link "2025-BLDC-34 1 1" at bounding box center [263, 103] width 50 height 34
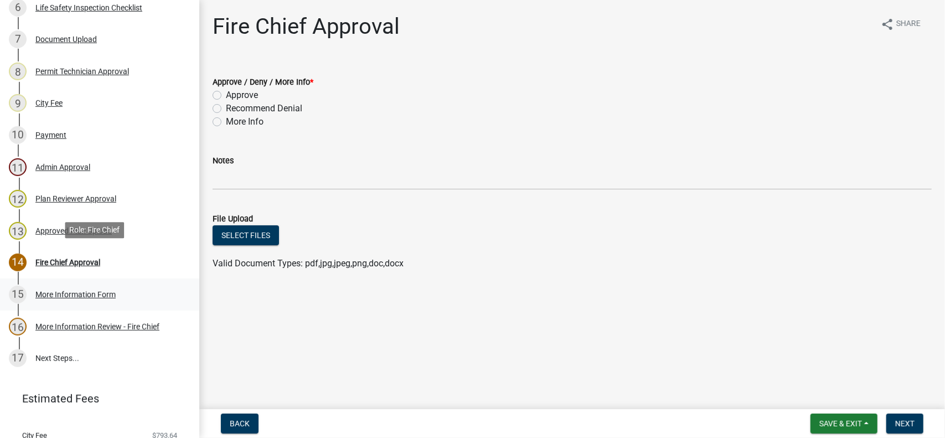
scroll to position [388, 0]
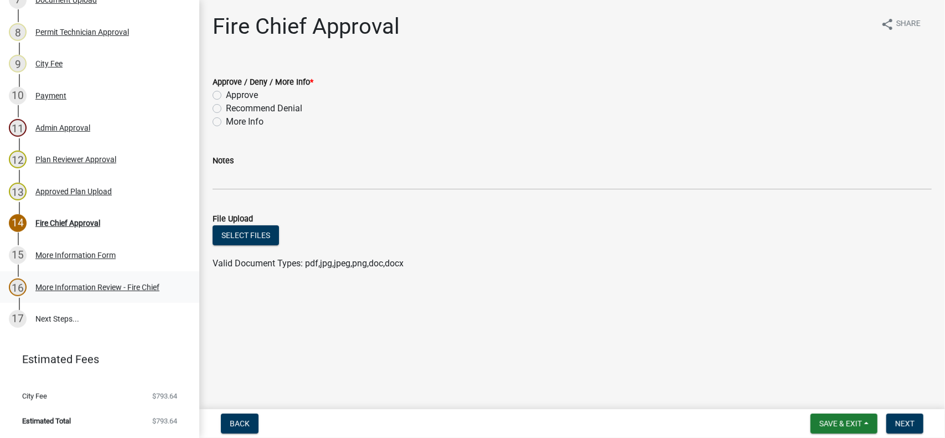
click at [50, 288] on div "More Information Review - Fire Chief" at bounding box center [97, 287] width 124 height 8
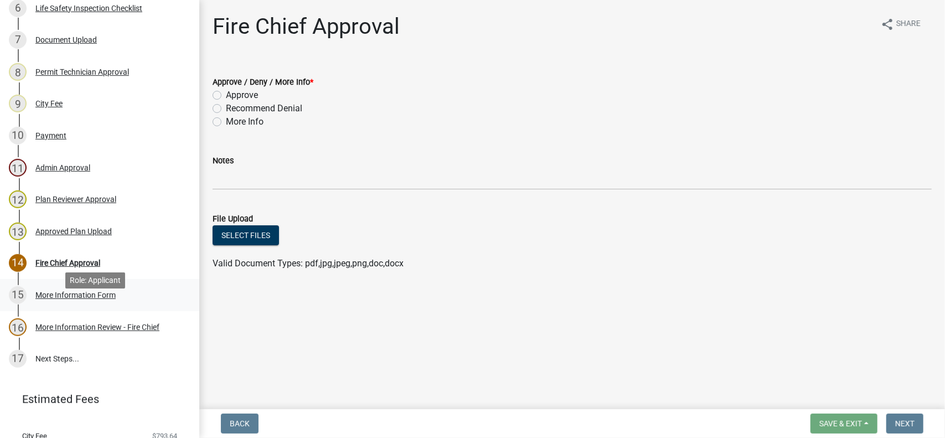
click at [61, 299] on div "More Information Form" at bounding box center [75, 295] width 80 height 8
click at [226, 94] on label "Approve" at bounding box center [242, 95] width 32 height 13
click at [226, 94] on input "Approve" at bounding box center [229, 92] width 7 height 7
radio input "true"
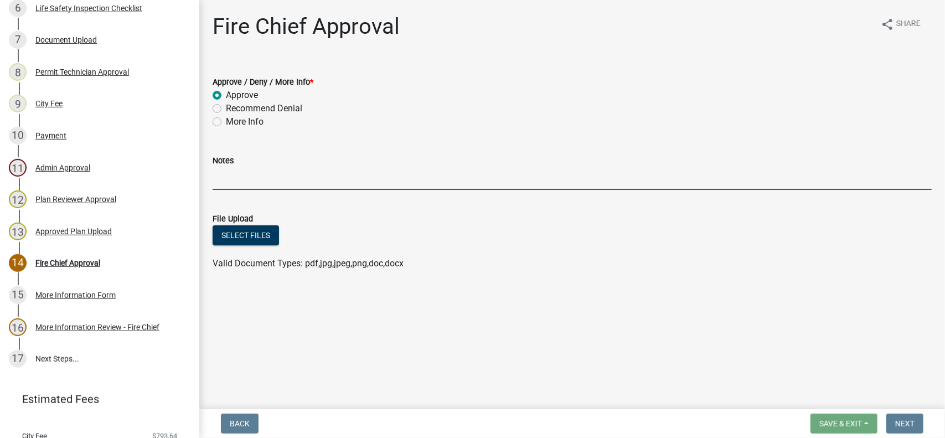
click at [225, 179] on input "Notes" at bounding box center [572, 178] width 719 height 23
type input "Approved as shown. T. McClain 09/09/2025"
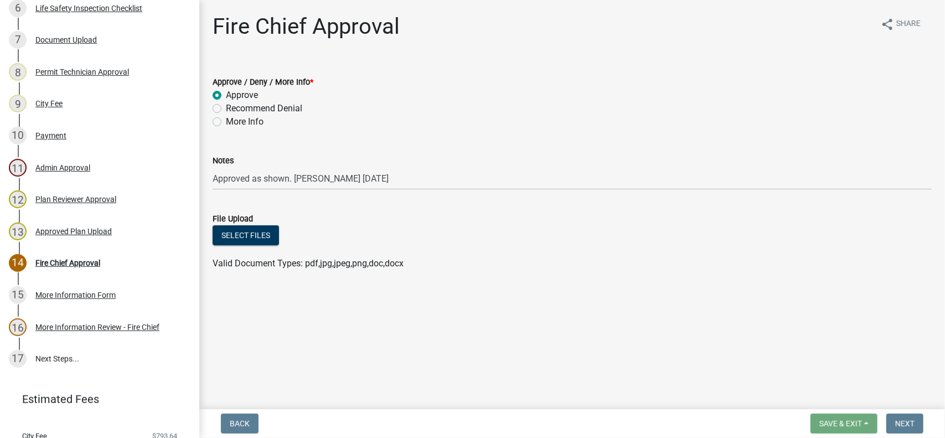
click at [434, 221] on div "File Upload" at bounding box center [572, 218] width 719 height 13
click at [254, 234] on button "Select files" at bounding box center [246, 235] width 66 height 20
click at [52, 235] on div "Approved Plan Upload" at bounding box center [73, 232] width 76 height 8
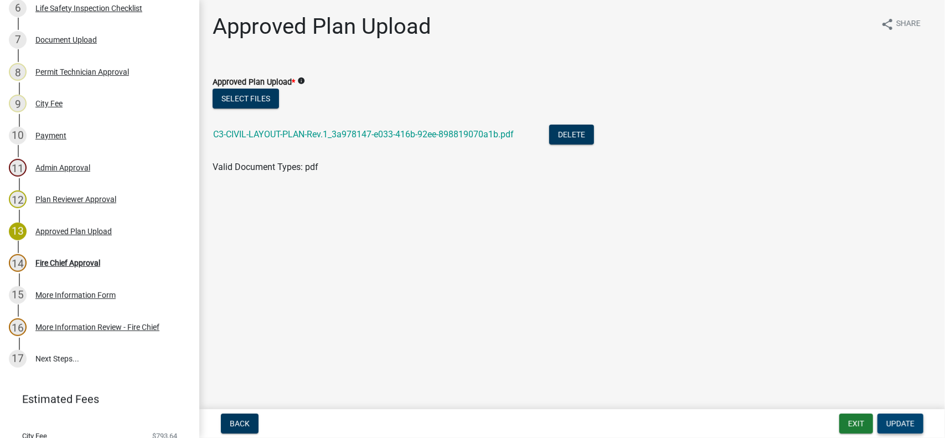
click at [905, 423] on span "Update" at bounding box center [900, 423] width 28 height 9
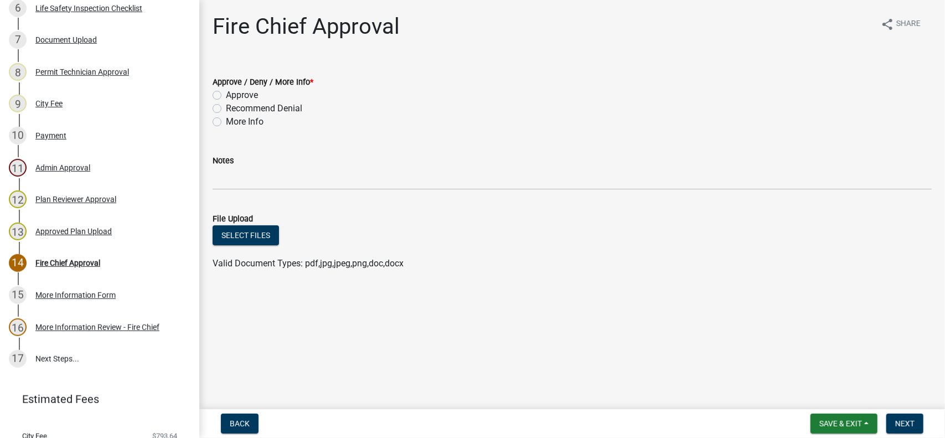
click at [226, 95] on label "Approve" at bounding box center [242, 95] width 32 height 13
click at [226, 95] on input "Approve" at bounding box center [229, 92] width 7 height 7
radio input "true"
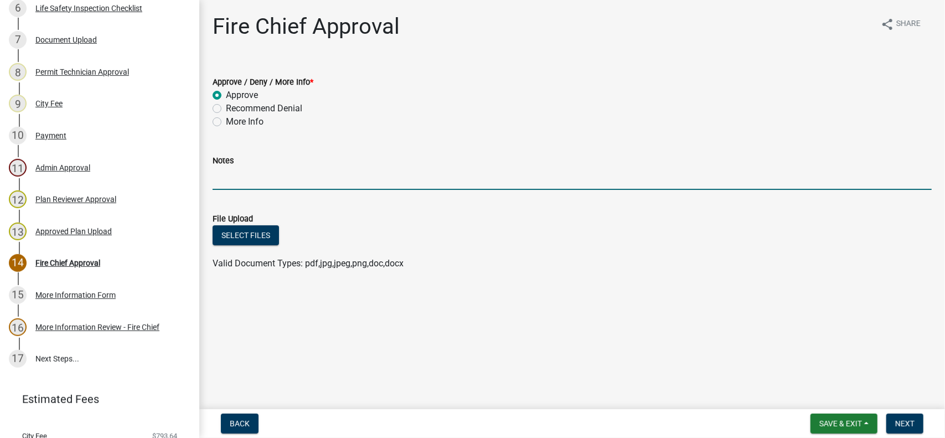
click at [237, 180] on input "Notes" at bounding box center [572, 178] width 719 height 23
type input "Approved as shown. T. McClain 09/09/2025"
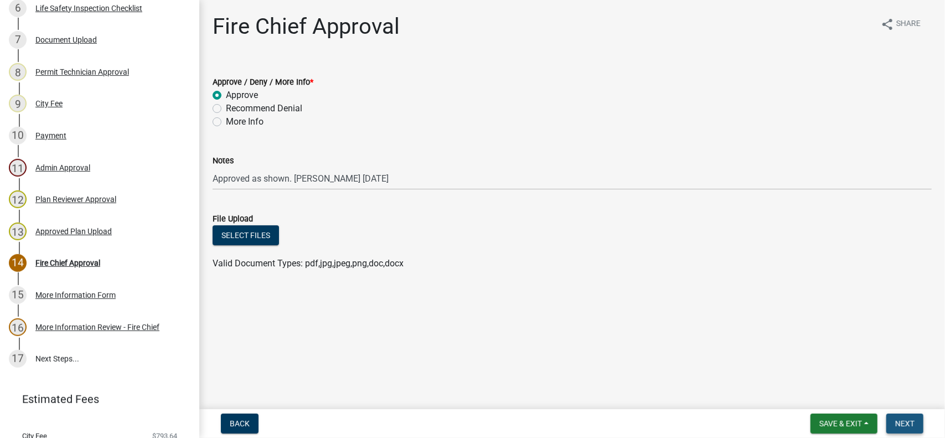
click at [903, 420] on span "Next" at bounding box center [904, 423] width 19 height 9
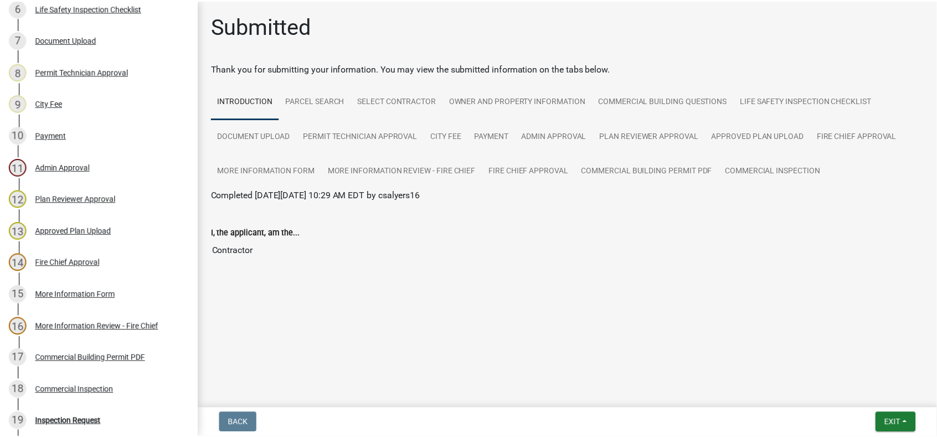
scroll to position [492, 0]
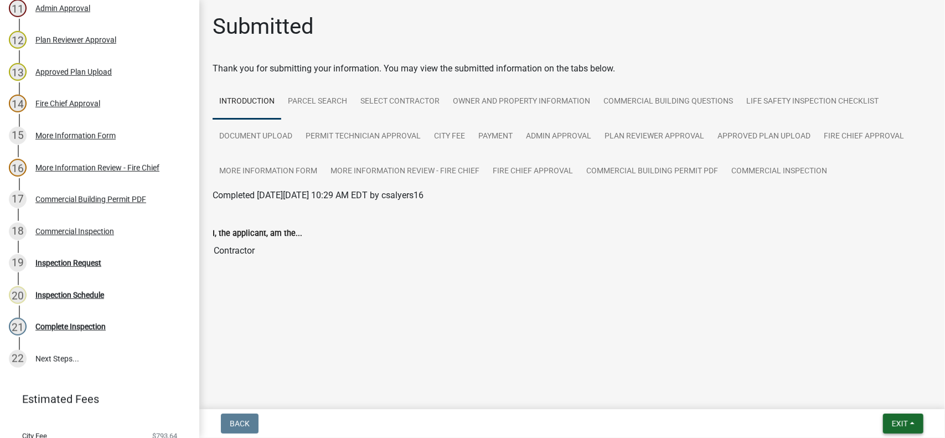
click at [907, 424] on span "Exit" at bounding box center [900, 423] width 16 height 9
click at [872, 394] on button "Save & Exit" at bounding box center [879, 394] width 89 height 27
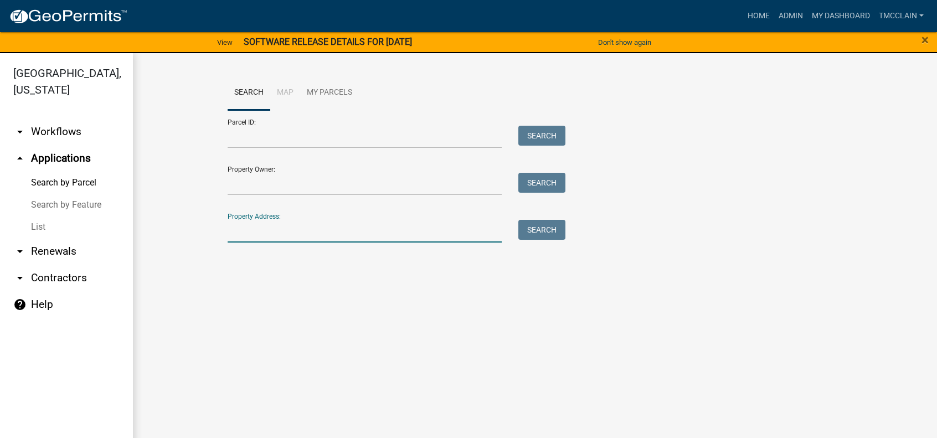
click at [236, 234] on input "Property Address:" at bounding box center [365, 231] width 274 height 23
type input "155 hillside dr"
click at [546, 231] on button "Search" at bounding box center [541, 230] width 47 height 20
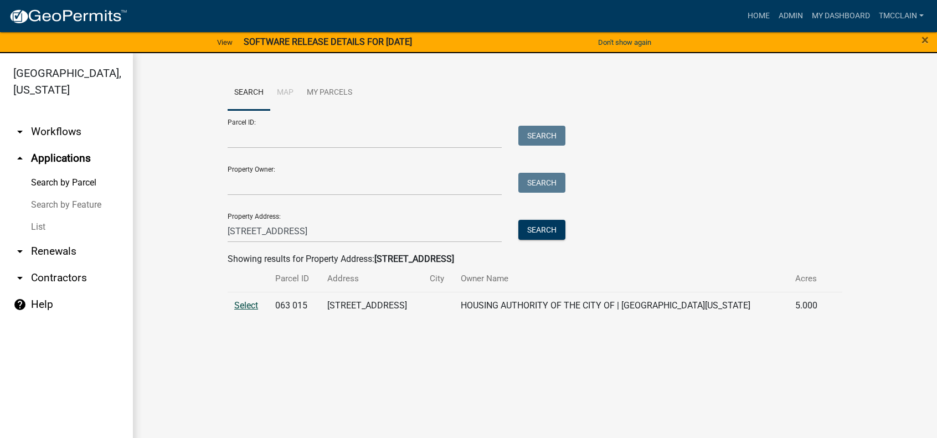
click at [249, 303] on span "Select" at bounding box center [246, 305] width 24 height 11
